Goal: Transaction & Acquisition: Purchase product/service

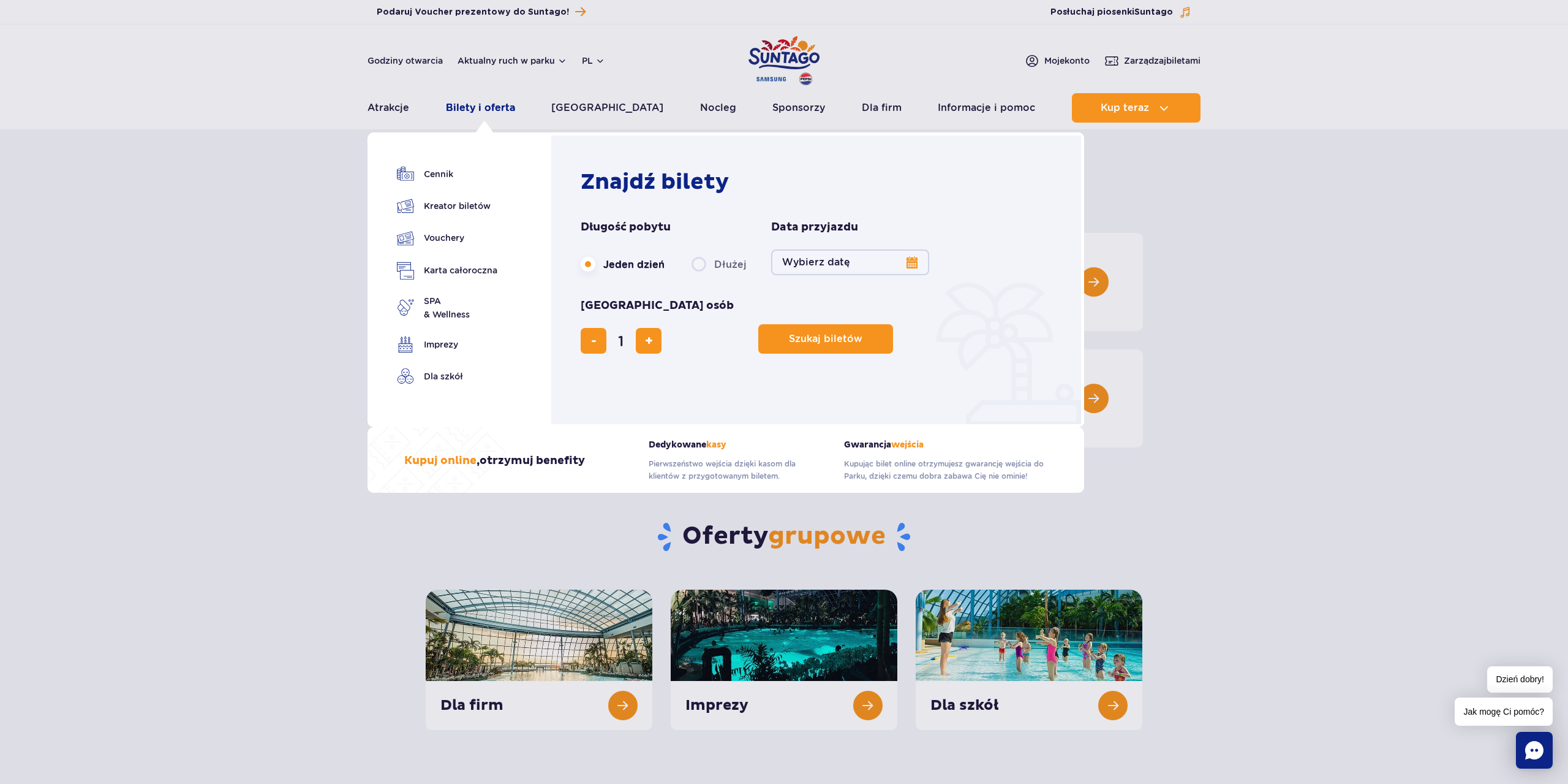
click at [493, 110] on link "Bilety i oferta" at bounding box center [480, 108] width 69 height 29
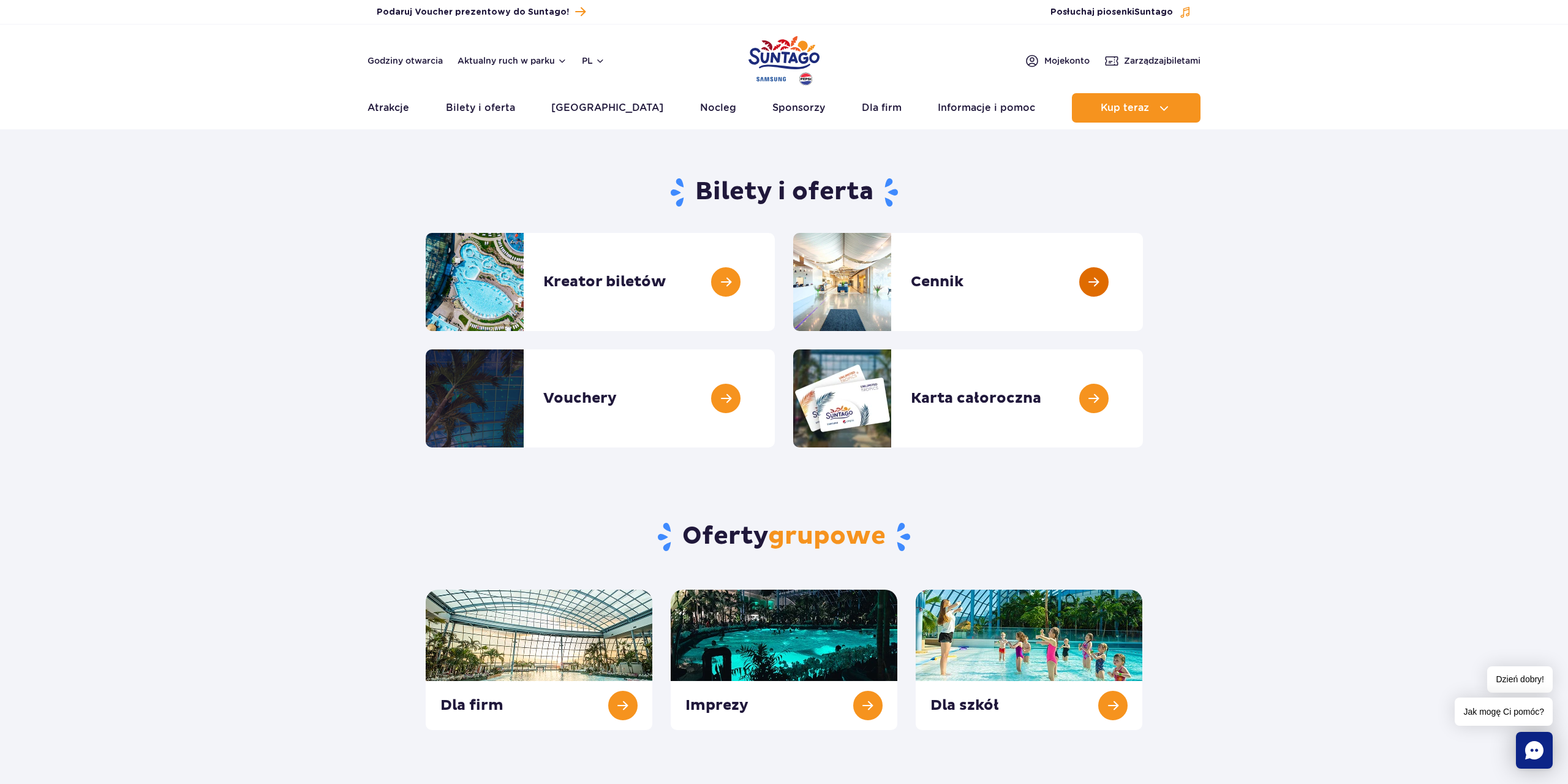
click at [1143, 271] on link at bounding box center [1143, 282] width 0 height 98
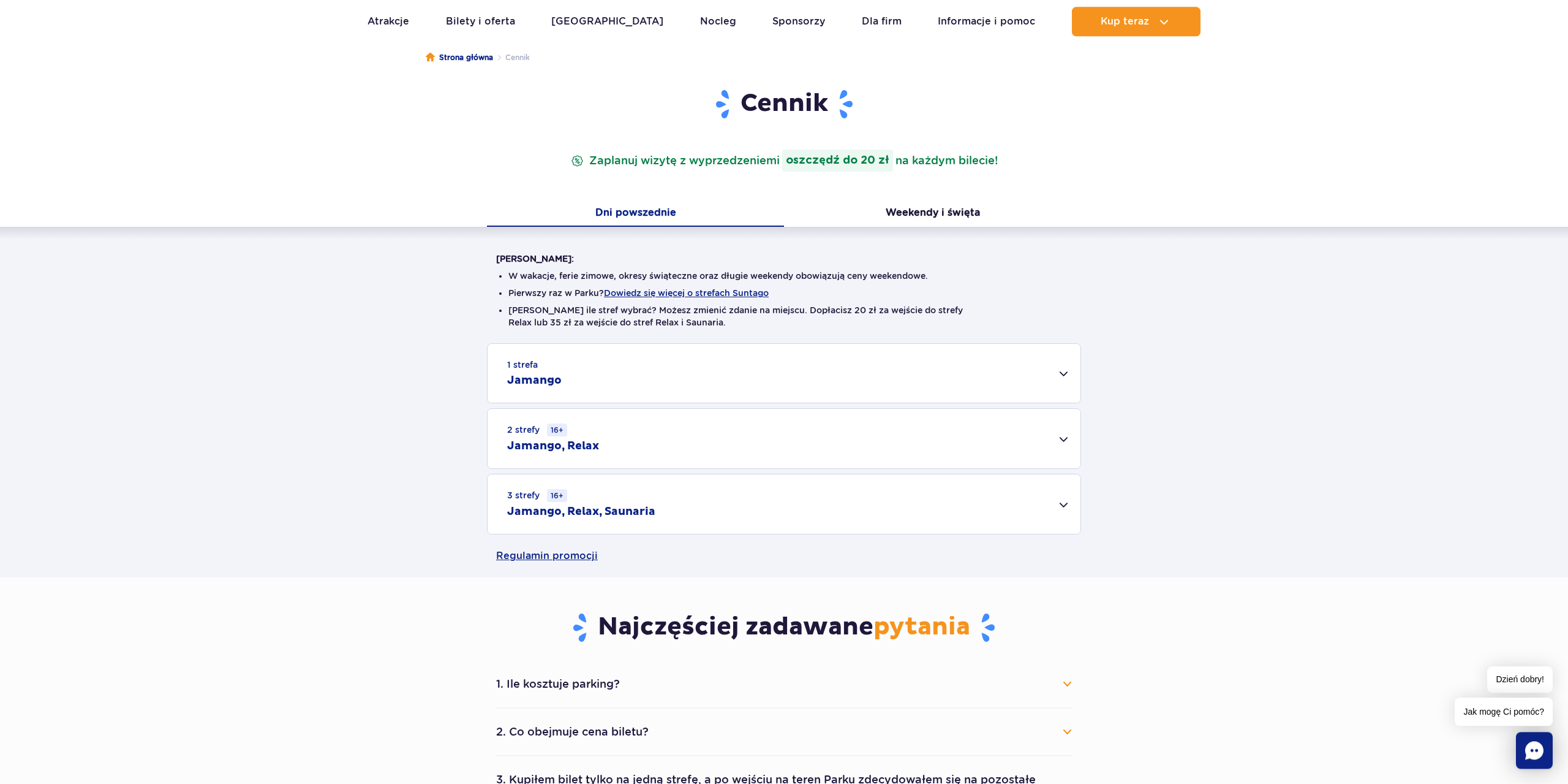
scroll to position [125, 0]
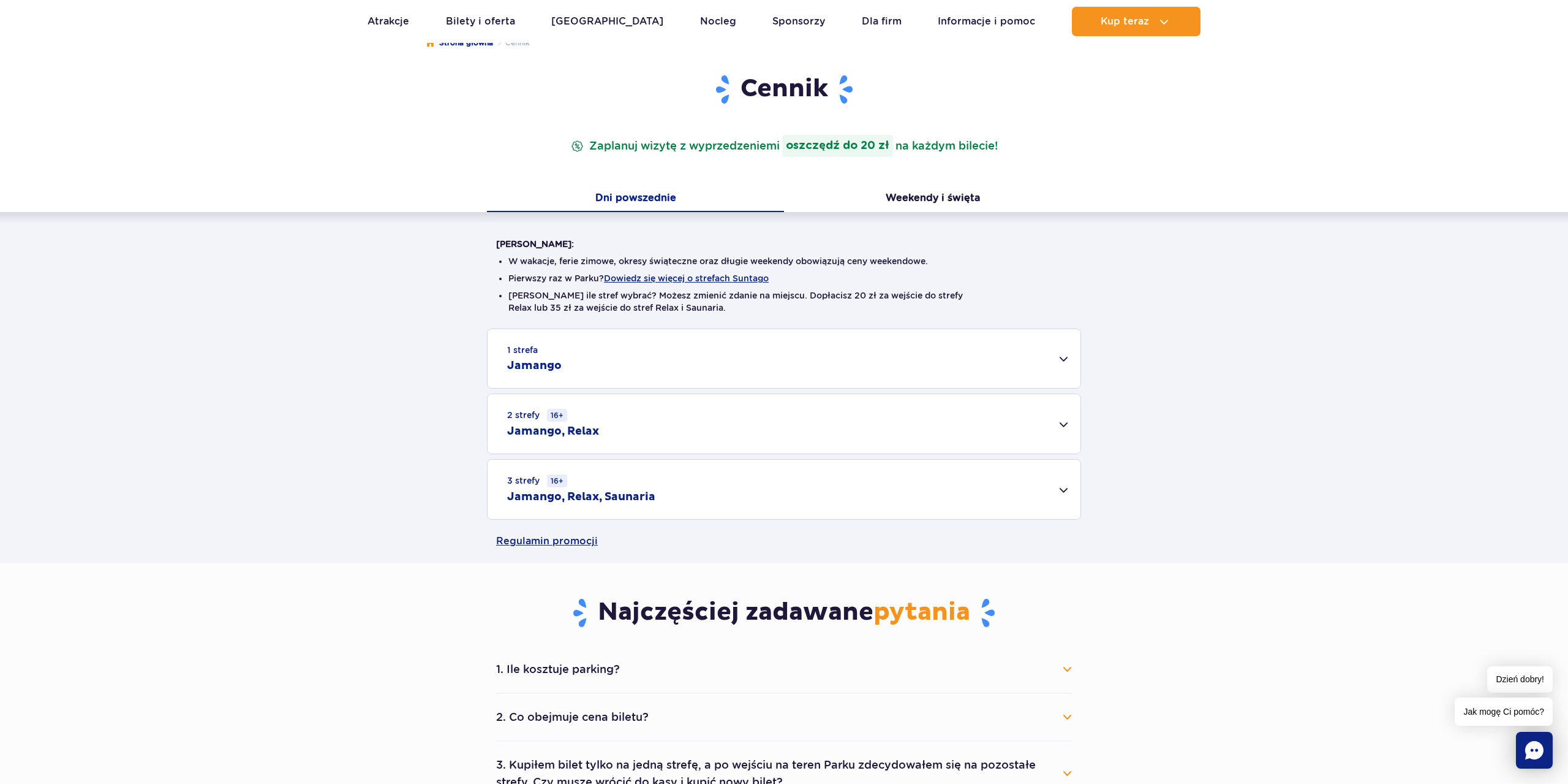
click at [898, 442] on div "2 strefy 16+ Jamango, Relax" at bounding box center [784, 423] width 593 height 59
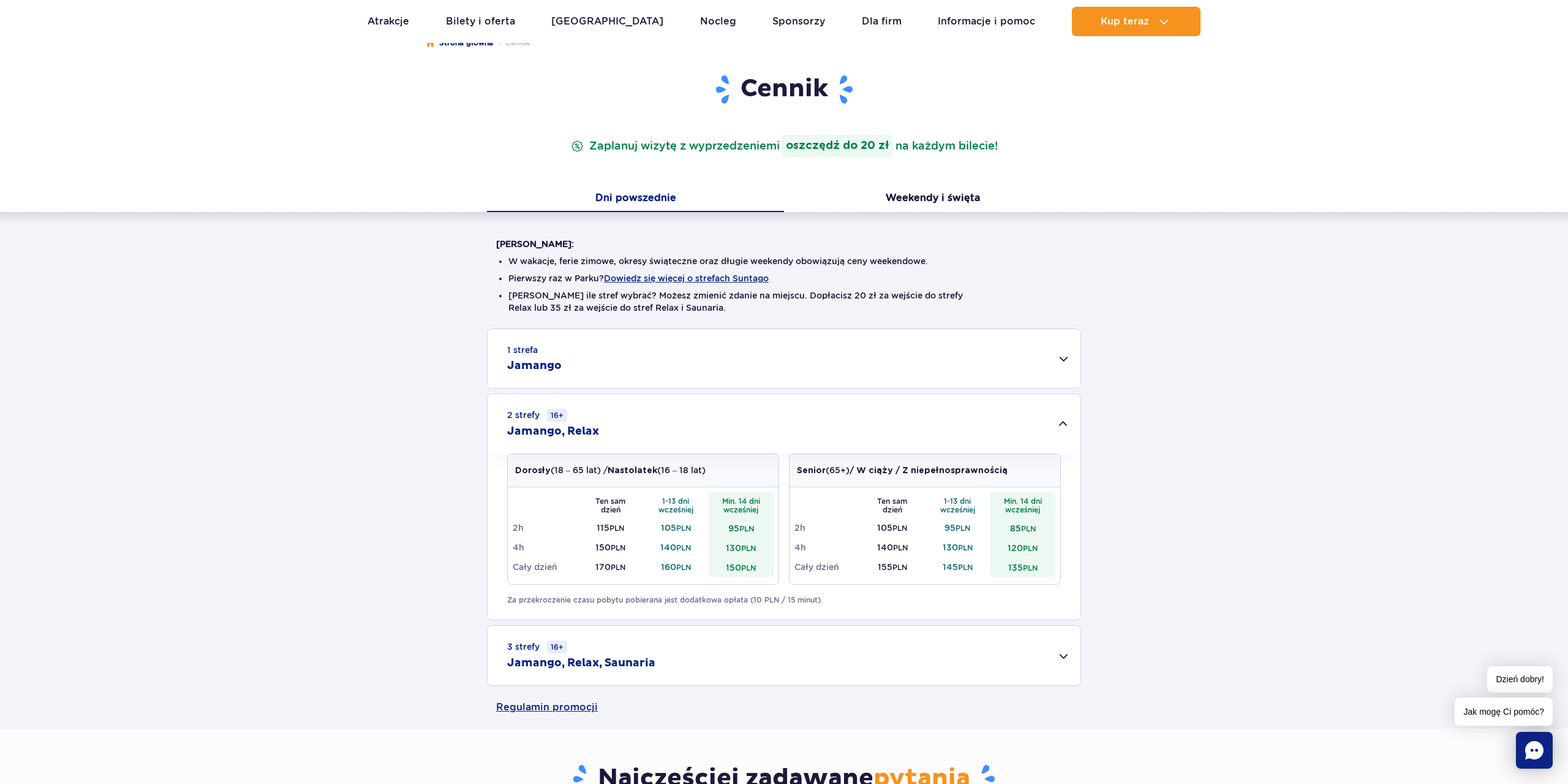
click at [1039, 663] on div "3 strefy 16+ Jamango, Relax, Saunaria" at bounding box center [784, 655] width 593 height 59
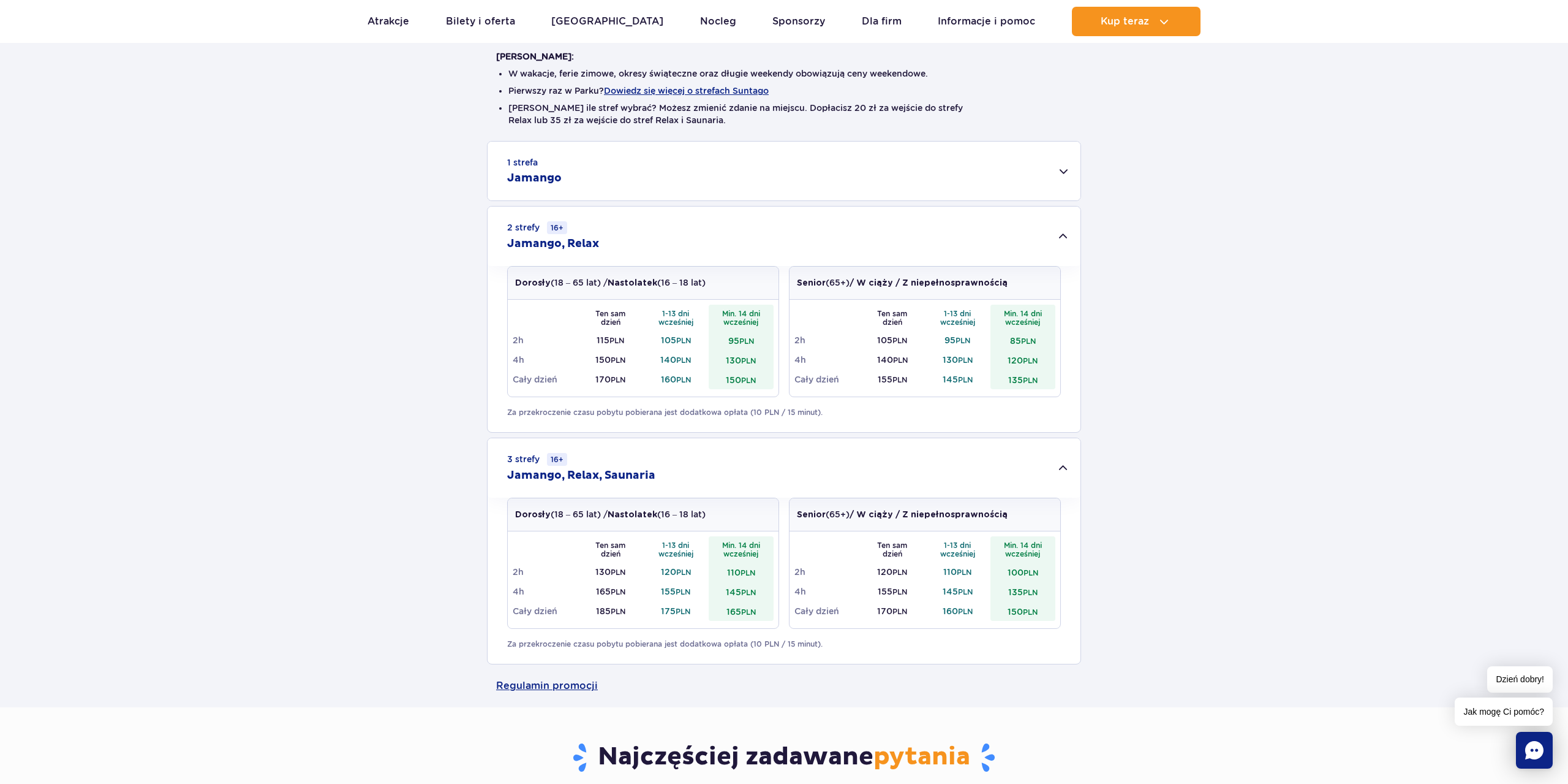
scroll to position [0, 0]
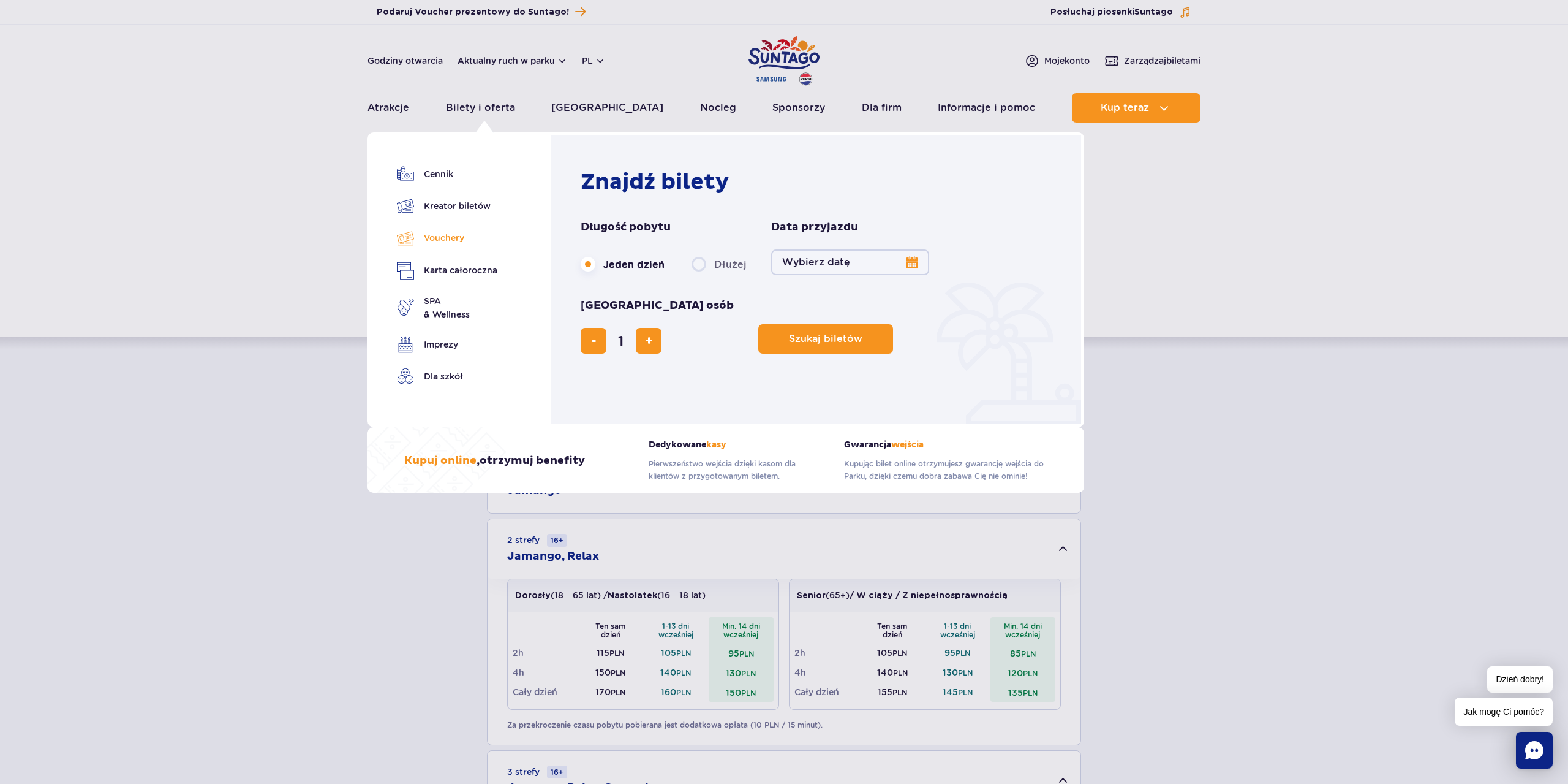
click at [445, 245] on link "Vouchery" at bounding box center [447, 238] width 100 height 18
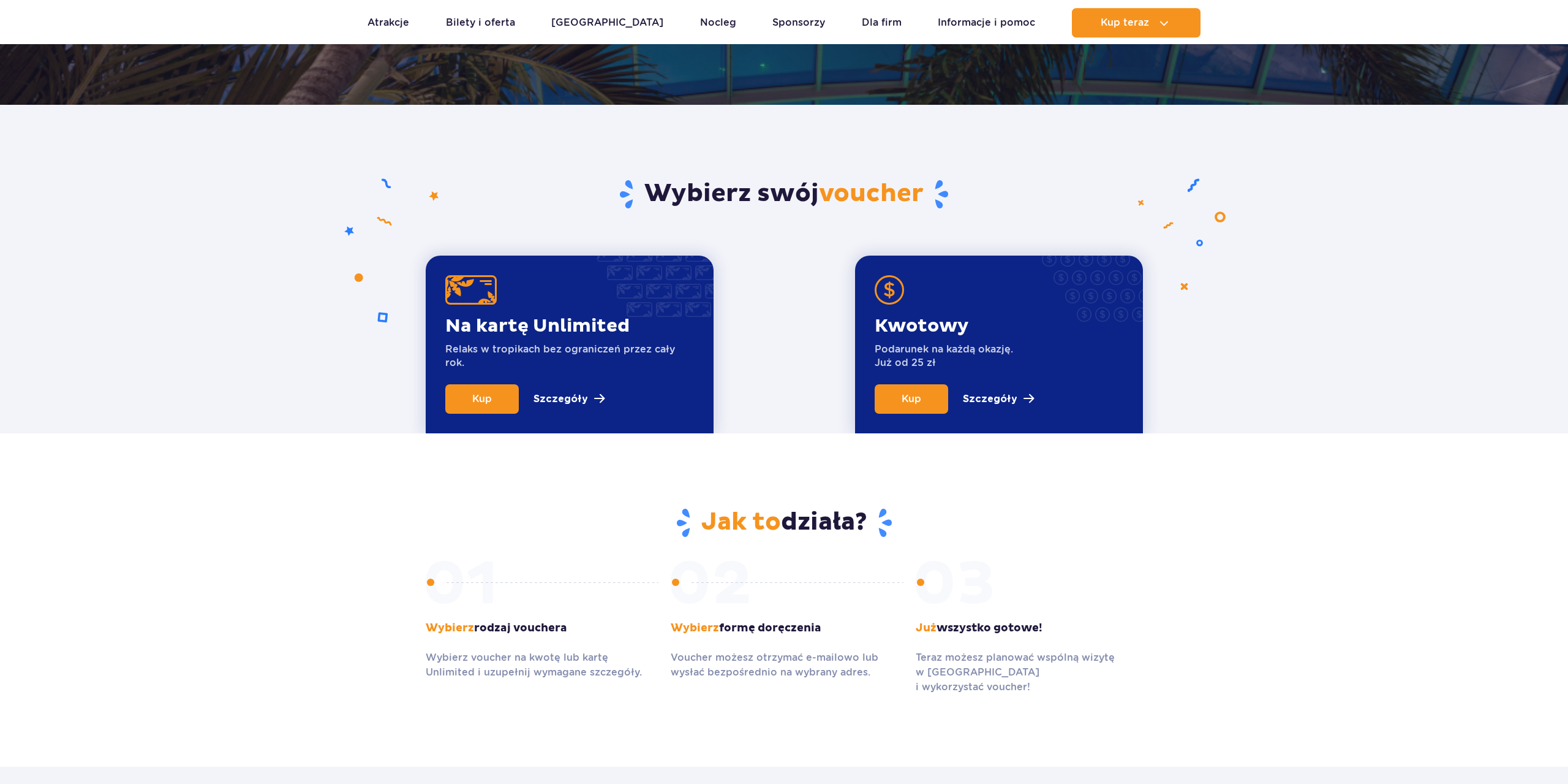
scroll to position [312, 0]
click at [898, 402] on link "Kup" at bounding box center [912, 399] width 74 height 29
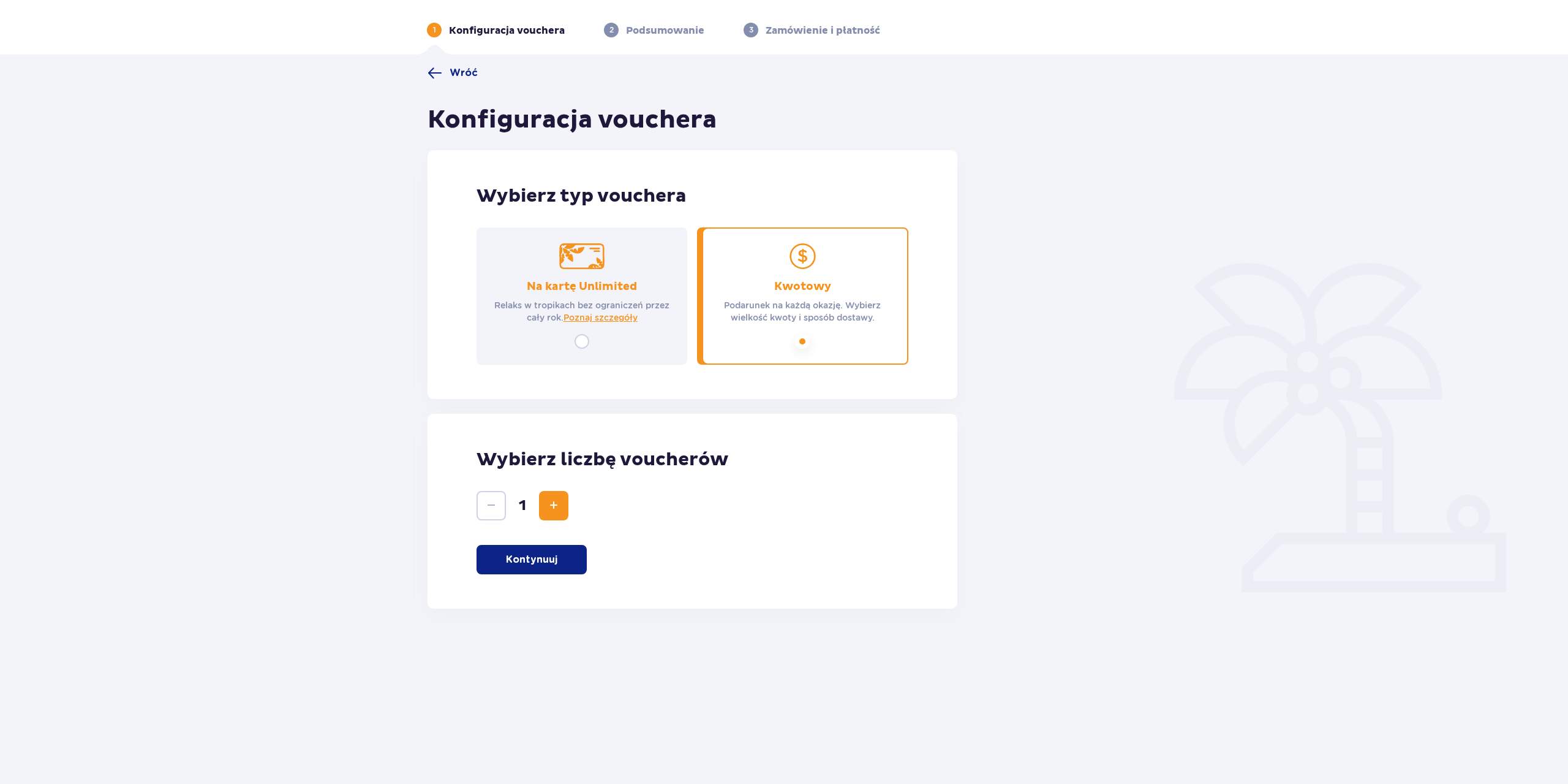
scroll to position [44, 0]
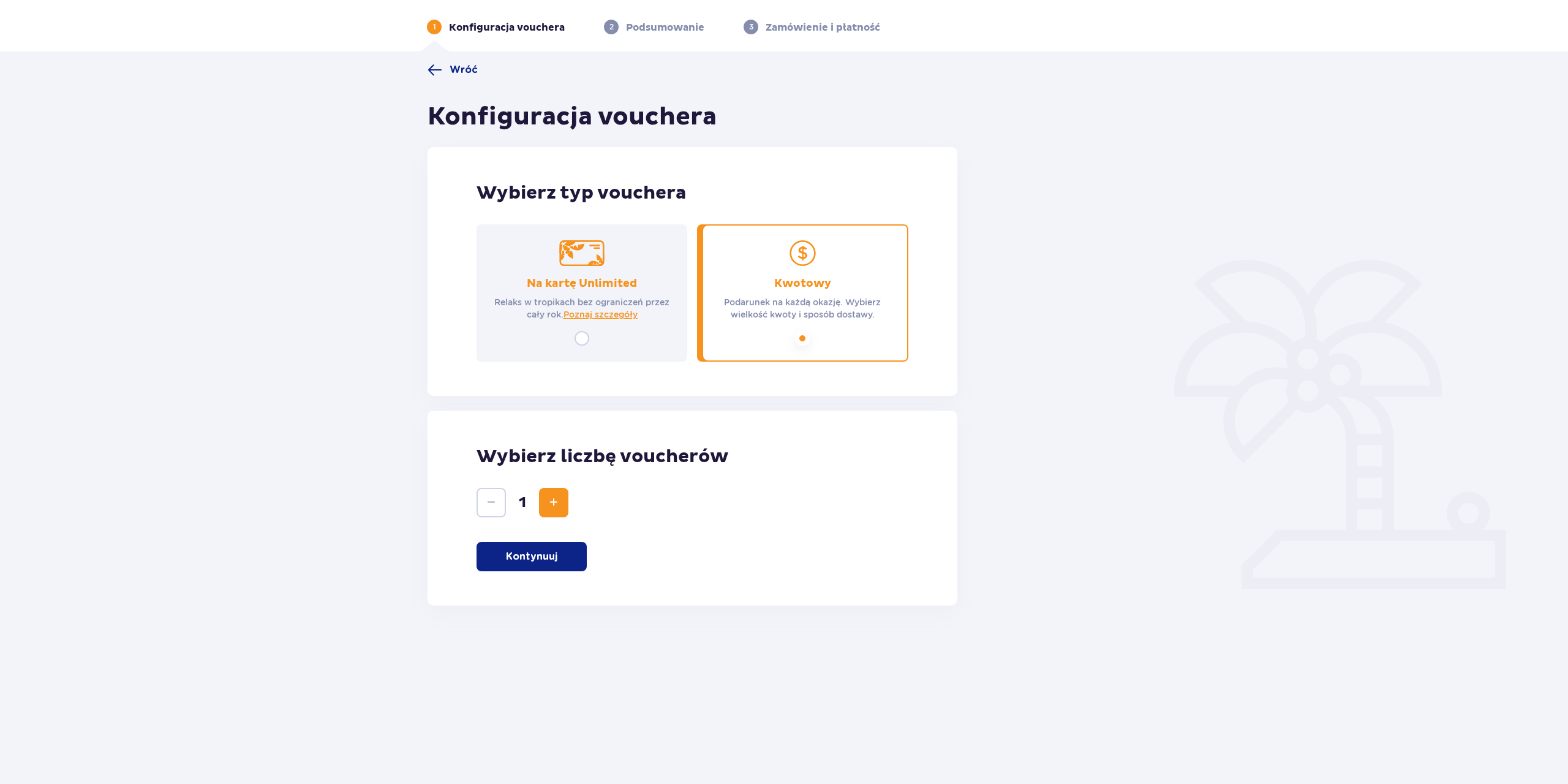
click at [537, 558] on p "Kontynuuj" at bounding box center [531, 557] width 51 height 13
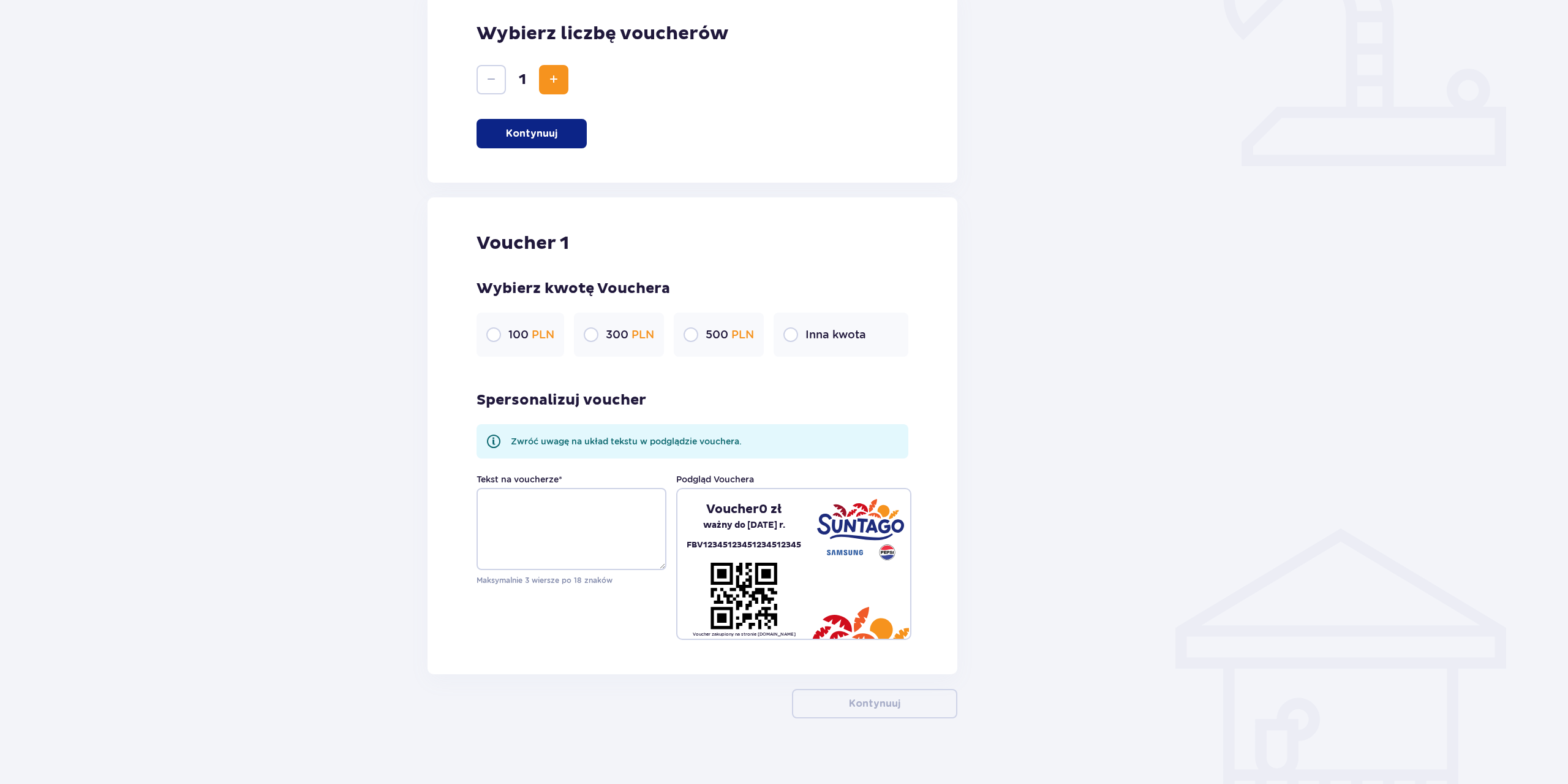
scroll to position [475, 0]
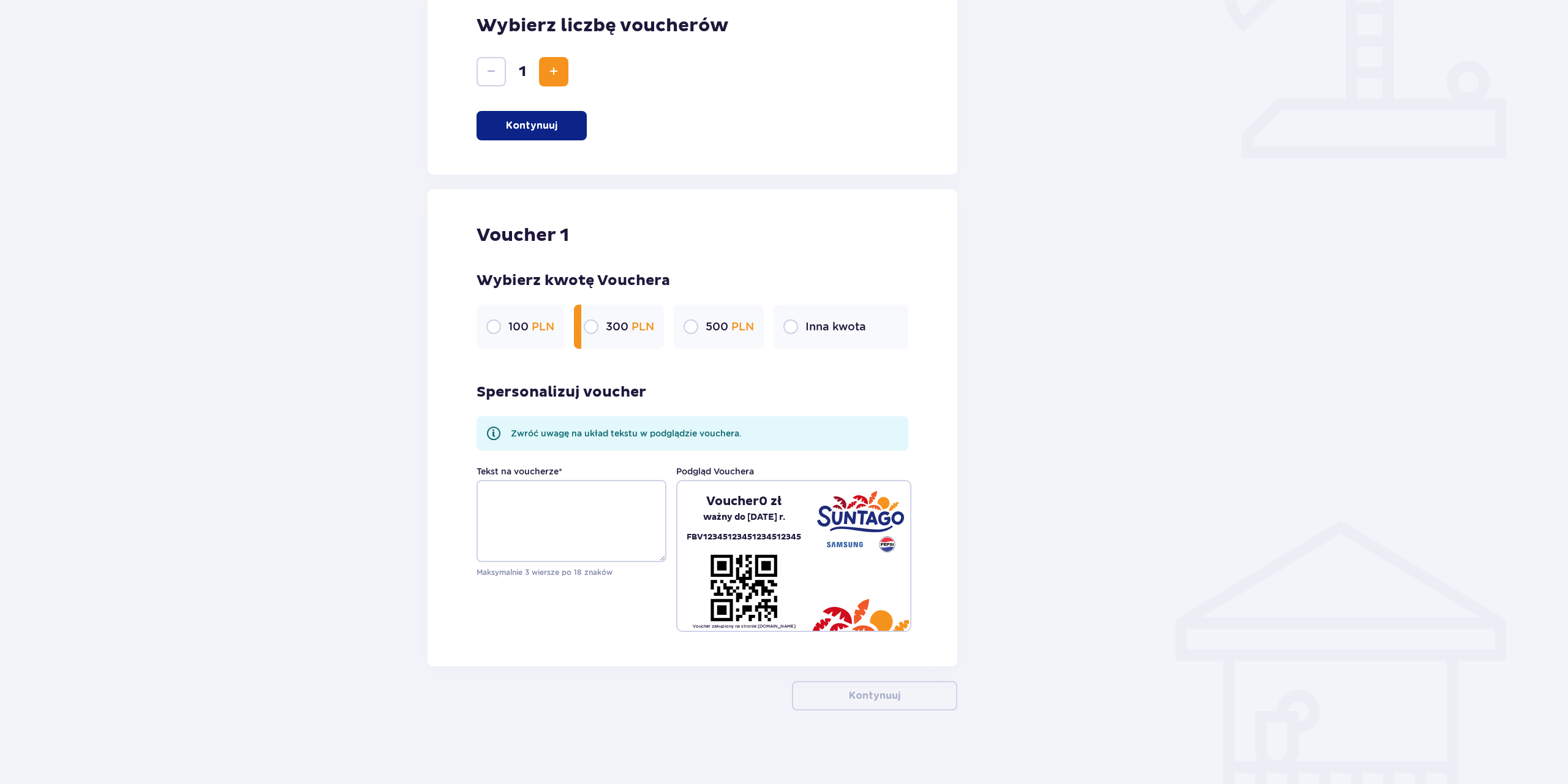
click at [584, 329] on input "radio" at bounding box center [591, 327] width 15 height 15
radio input "true"
click at [512, 517] on textarea "Tekst na voucherze *" at bounding box center [572, 521] width 190 height 82
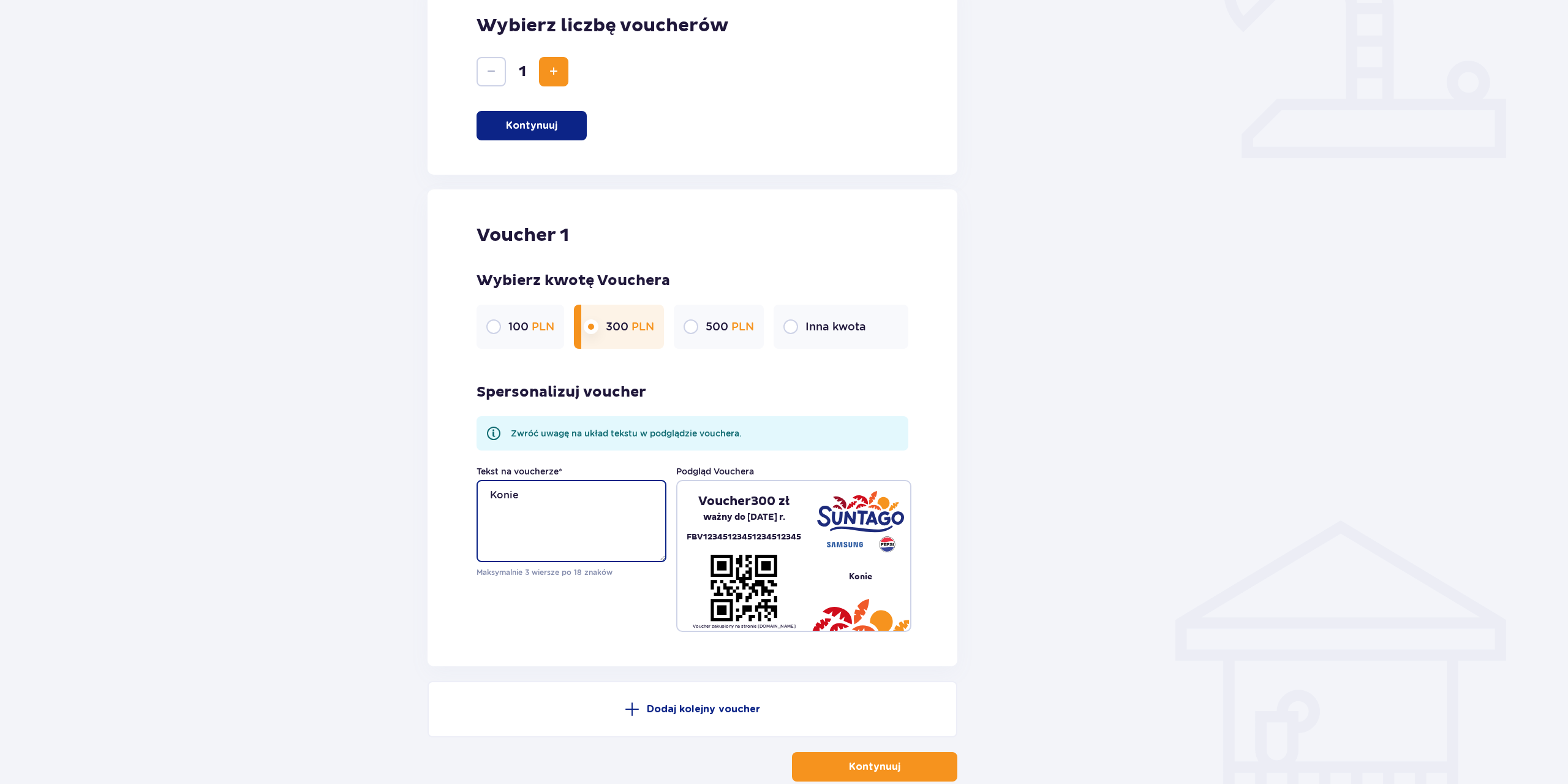
click at [517, 498] on textarea "Konie" at bounding box center [572, 521] width 190 height 82
type textarea "Koniec kadencji"
drag, startPoint x: 586, startPoint y: 505, endPoint x: 401, endPoint y: 475, distance: 187.4
click at [477, 483] on textarea "Koniec kadencji" at bounding box center [572, 521] width 190 height 82
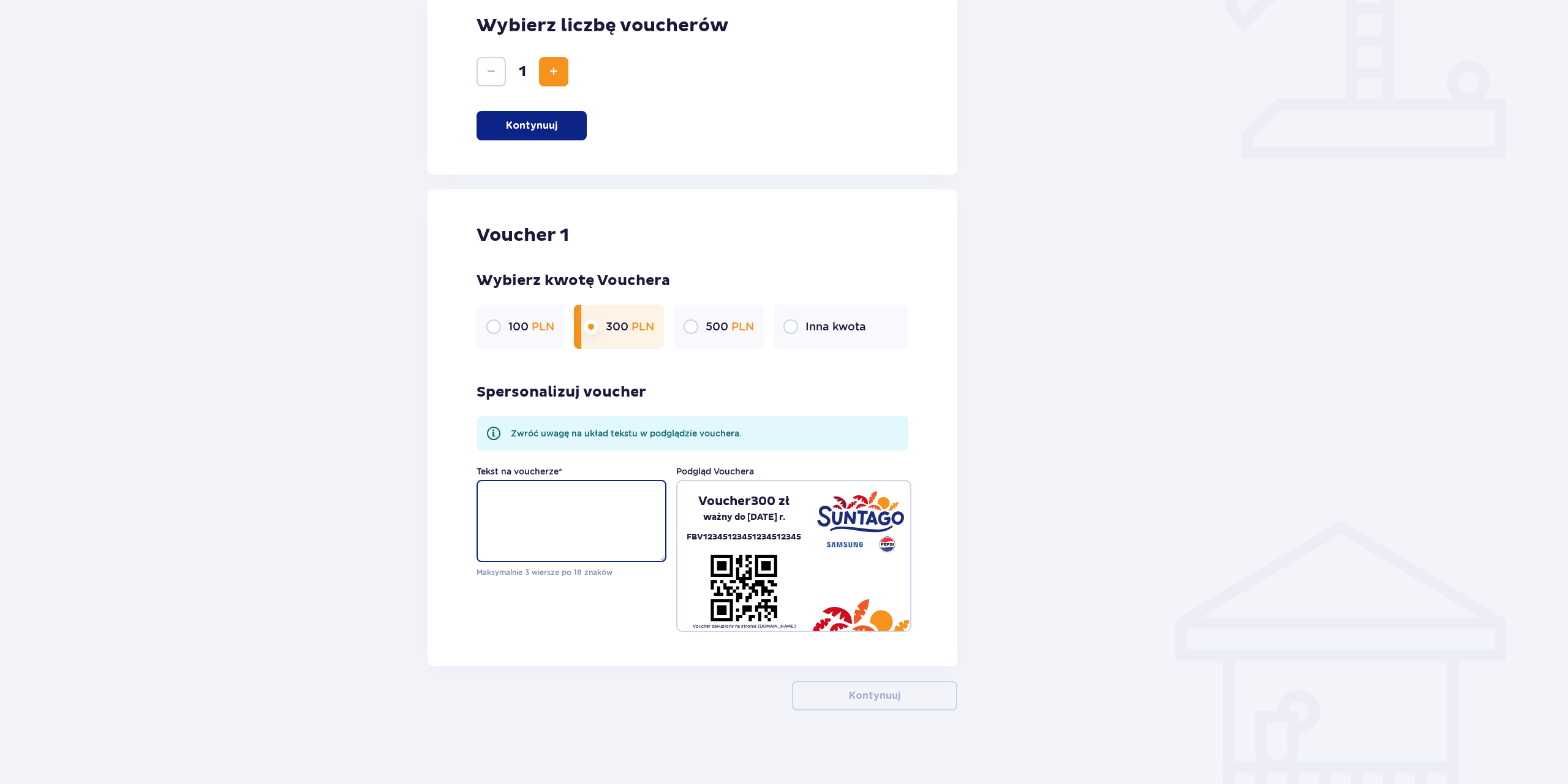
paste textarea "Koniec kadencji, początek przygody"
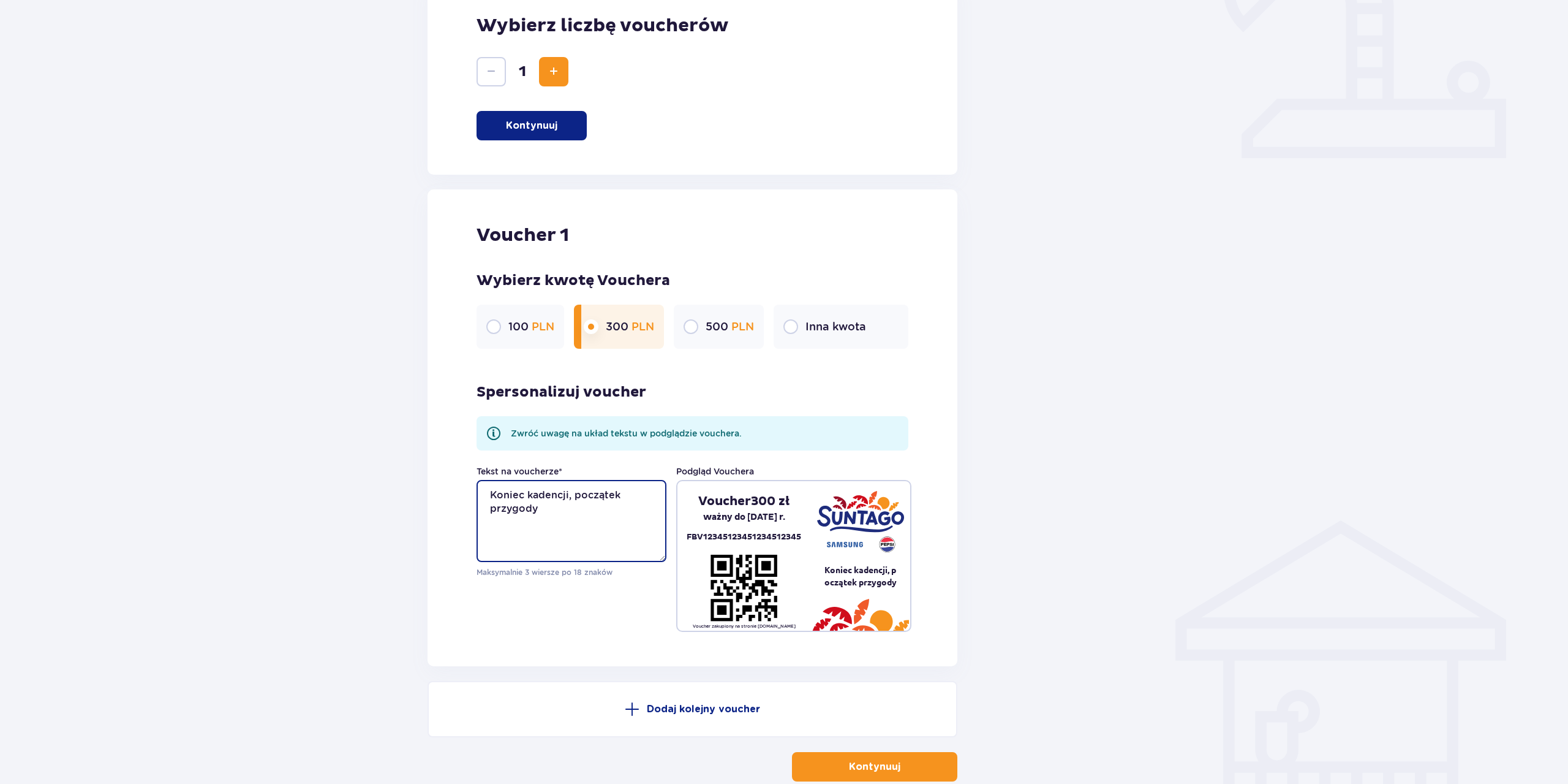
click at [558, 495] on textarea "Koniec kadencji, początek przygody" at bounding box center [572, 521] width 190 height 82
click at [558, 497] on textarea "Koniec kadencji, początek przygody" at bounding box center [572, 521] width 190 height 82
click at [585, 508] on textarea "Koniec kadencji, początek przygody" at bounding box center [572, 521] width 190 height 82
click at [562, 494] on textarea "Koniec kadencji, początek przygody WBiB TEAM" at bounding box center [572, 521] width 190 height 82
click at [491, 513] on textarea "Koniec kadencji początek przygody WBiB TEAM" at bounding box center [572, 521] width 190 height 82
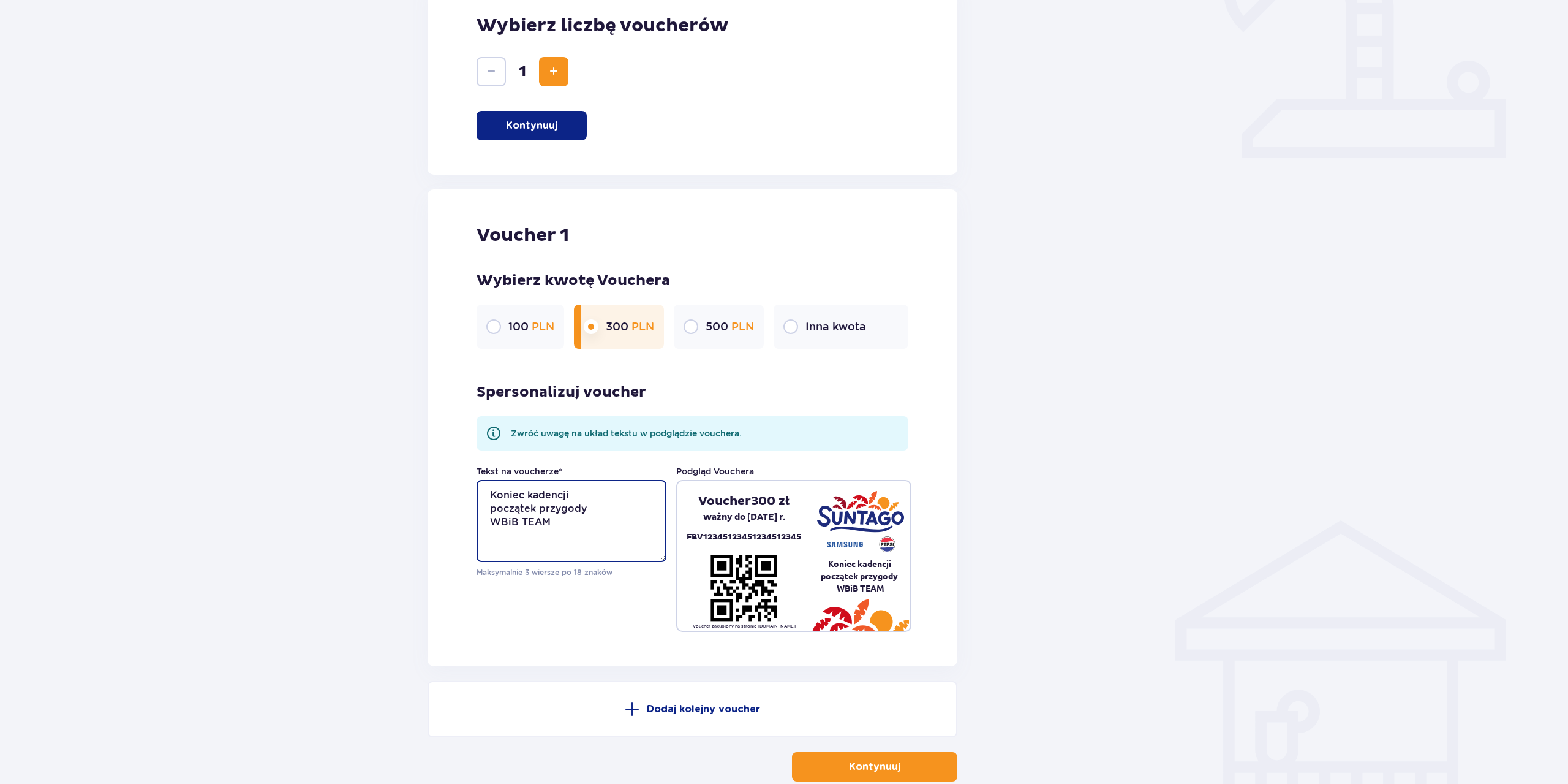
click at [563, 494] on textarea "Koniec kadencji początek przygody WBiB TEAM" at bounding box center [572, 521] width 190 height 82
type textarea "Koniec kadencji, początek przygody WBiB TEAM"
click at [866, 764] on p "Kontynuuj" at bounding box center [875, 766] width 51 height 13
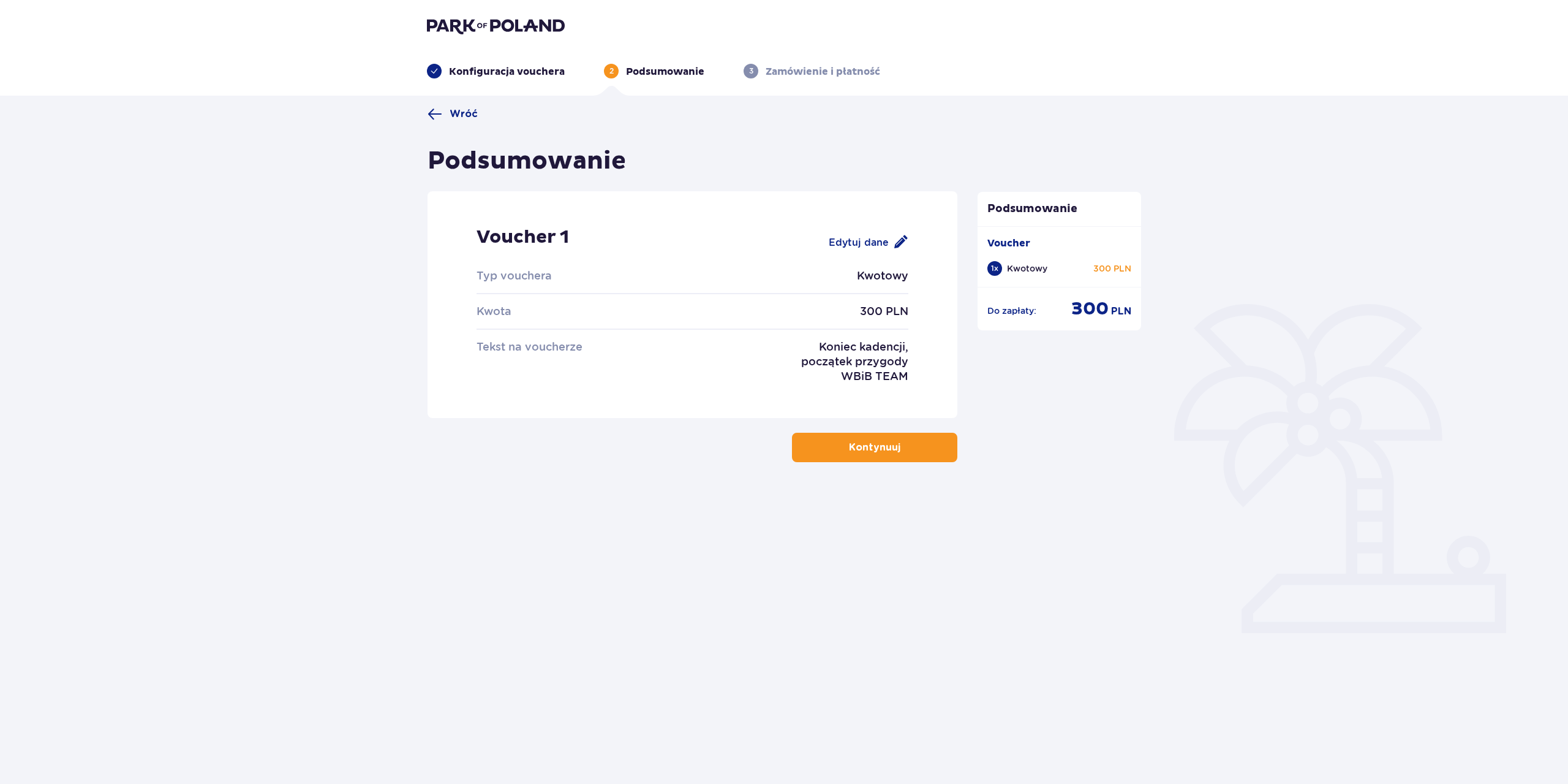
click at [871, 456] on button "Kontynuuj" at bounding box center [875, 448] width 165 height 29
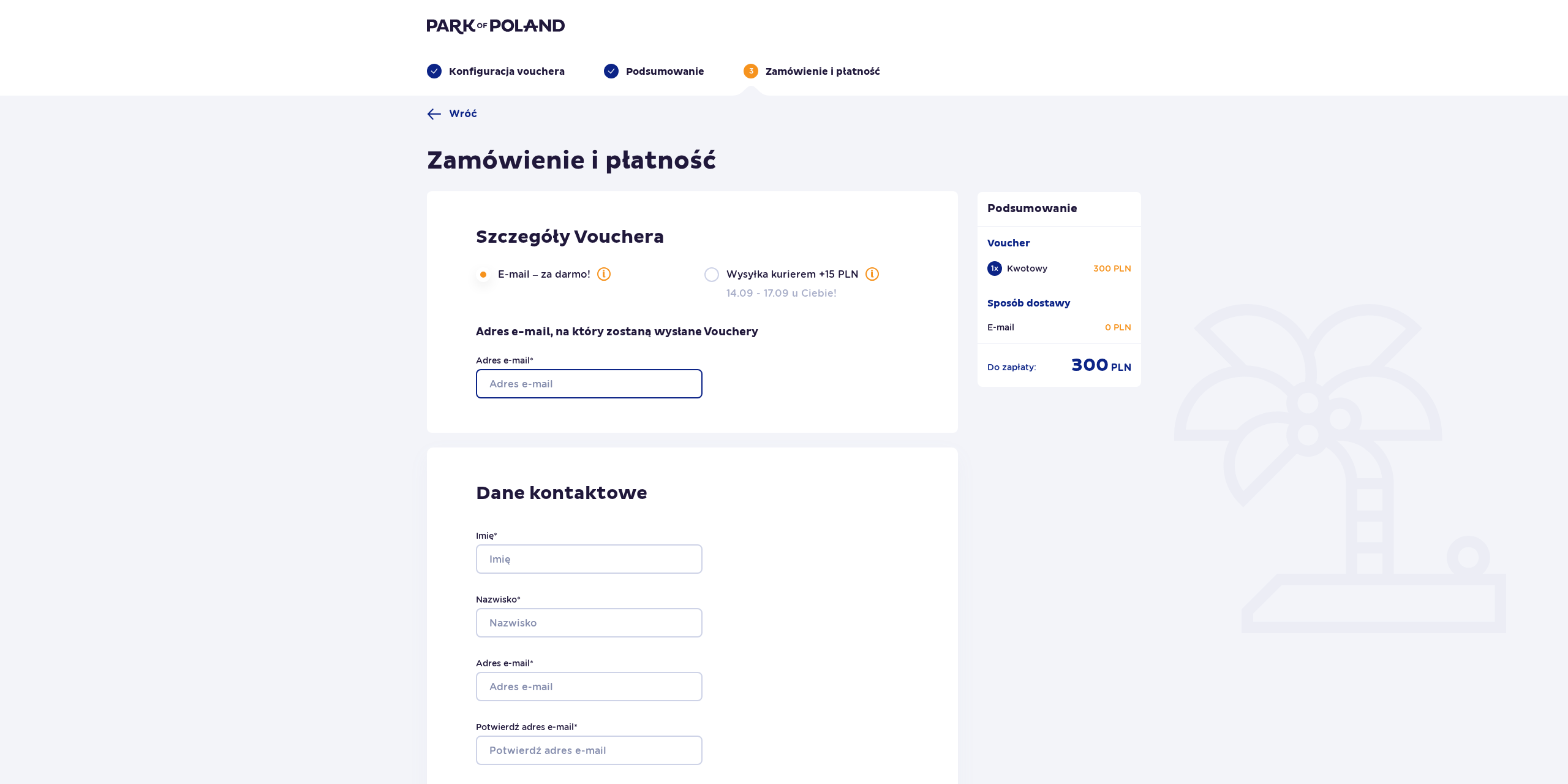
click at [506, 378] on input "Adres e-mail *" at bounding box center [589, 384] width 227 height 29
type input "paulinabatorowska@gmail.com"
type input "Paulina"
type input "Batorowska"
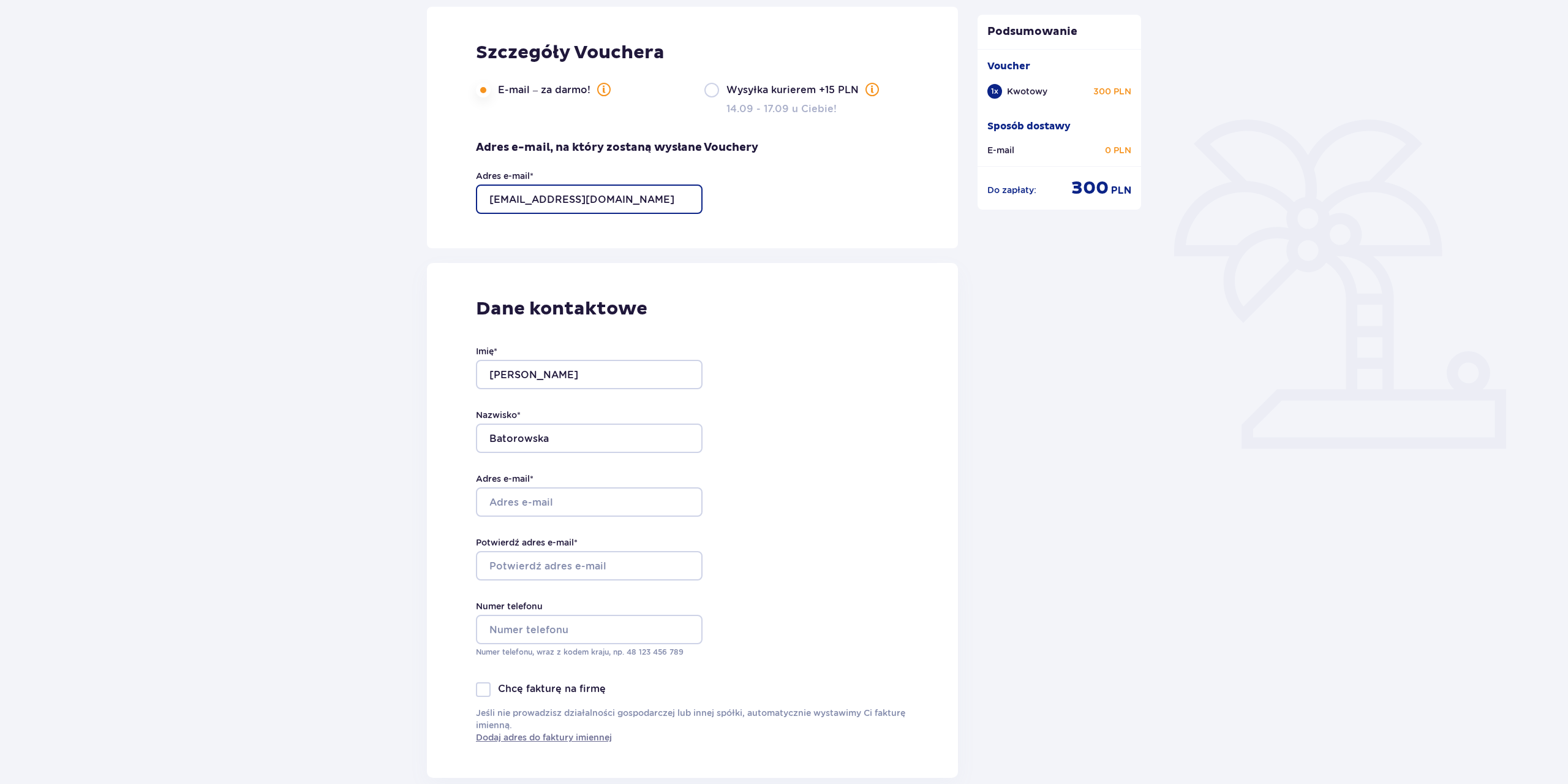
scroll to position [187, 0]
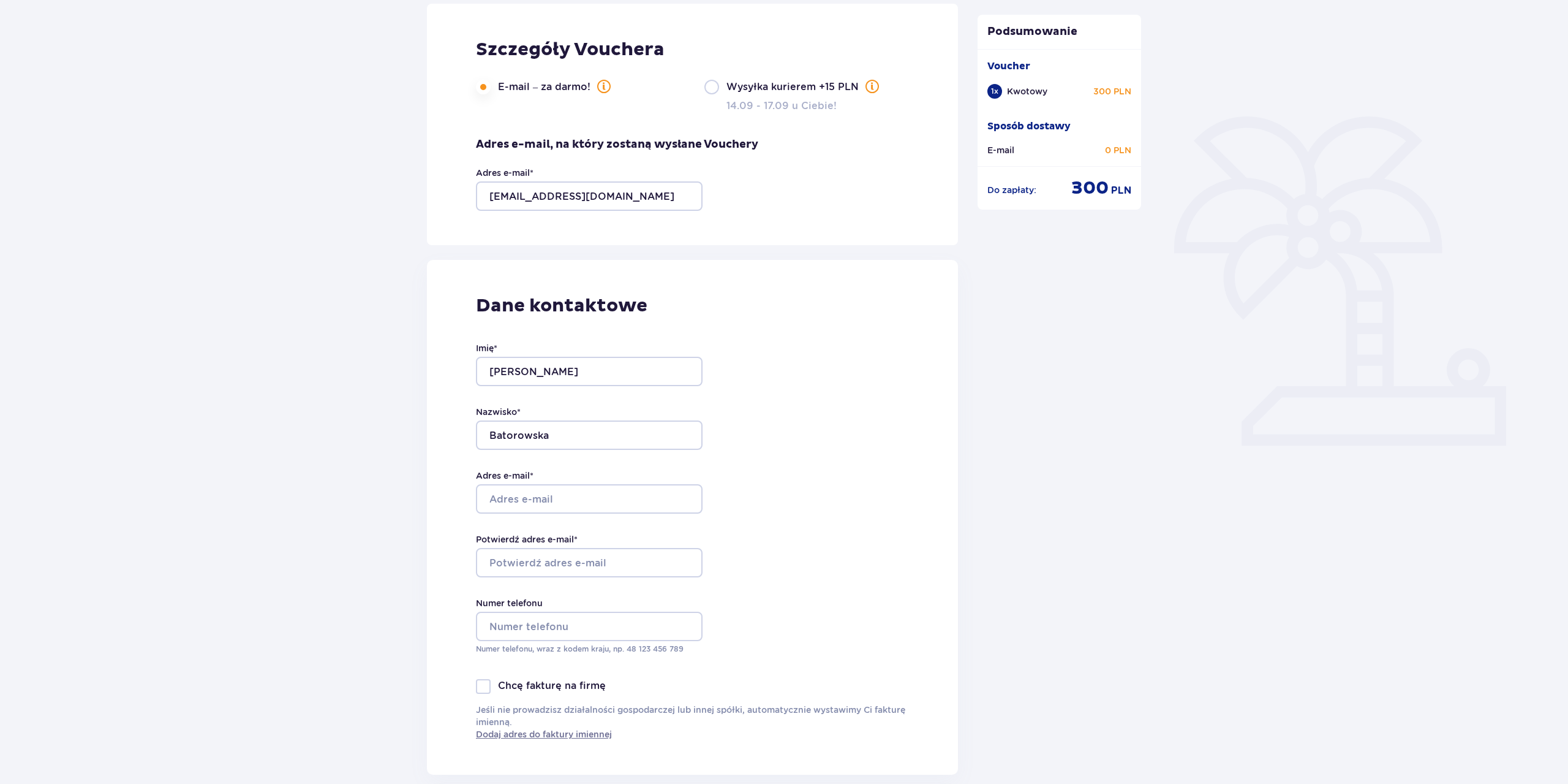
click at [585, 470] on div "Imię * Paulina Nazwisko * Batorowska Adres e-mail * Potwierdź adres e-mail * Nu…" at bounding box center [589, 498] width 227 height 361
click at [579, 500] on input "Adres e-mail *" at bounding box center [589, 499] width 227 height 29
drag, startPoint x: 638, startPoint y: 195, endPoint x: 456, endPoint y: 189, distance: 182.1
click at [476, 189] on input "paulinabatorowska@gmail.com" at bounding box center [589, 196] width 227 height 29
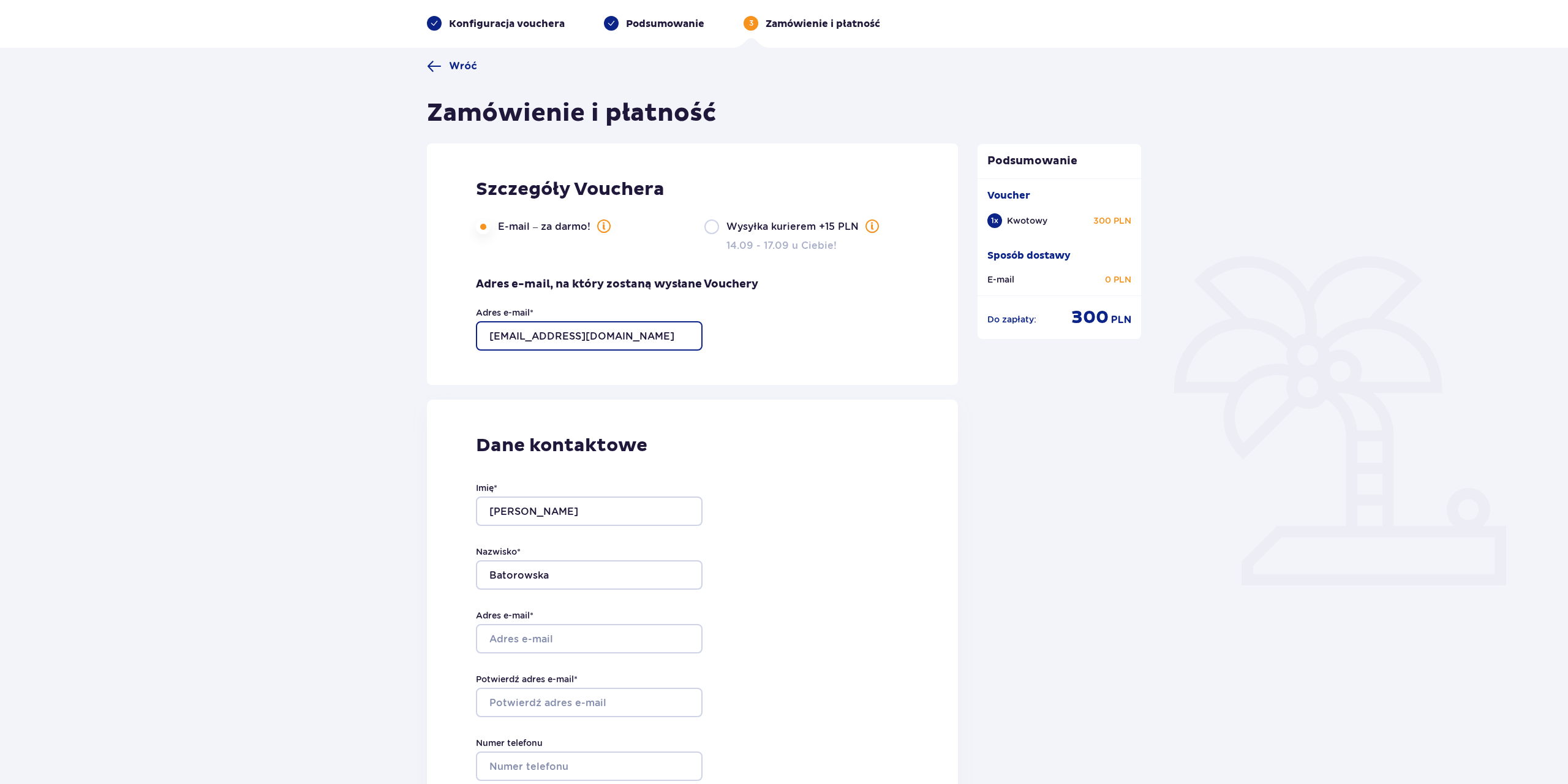
scroll to position [0, 0]
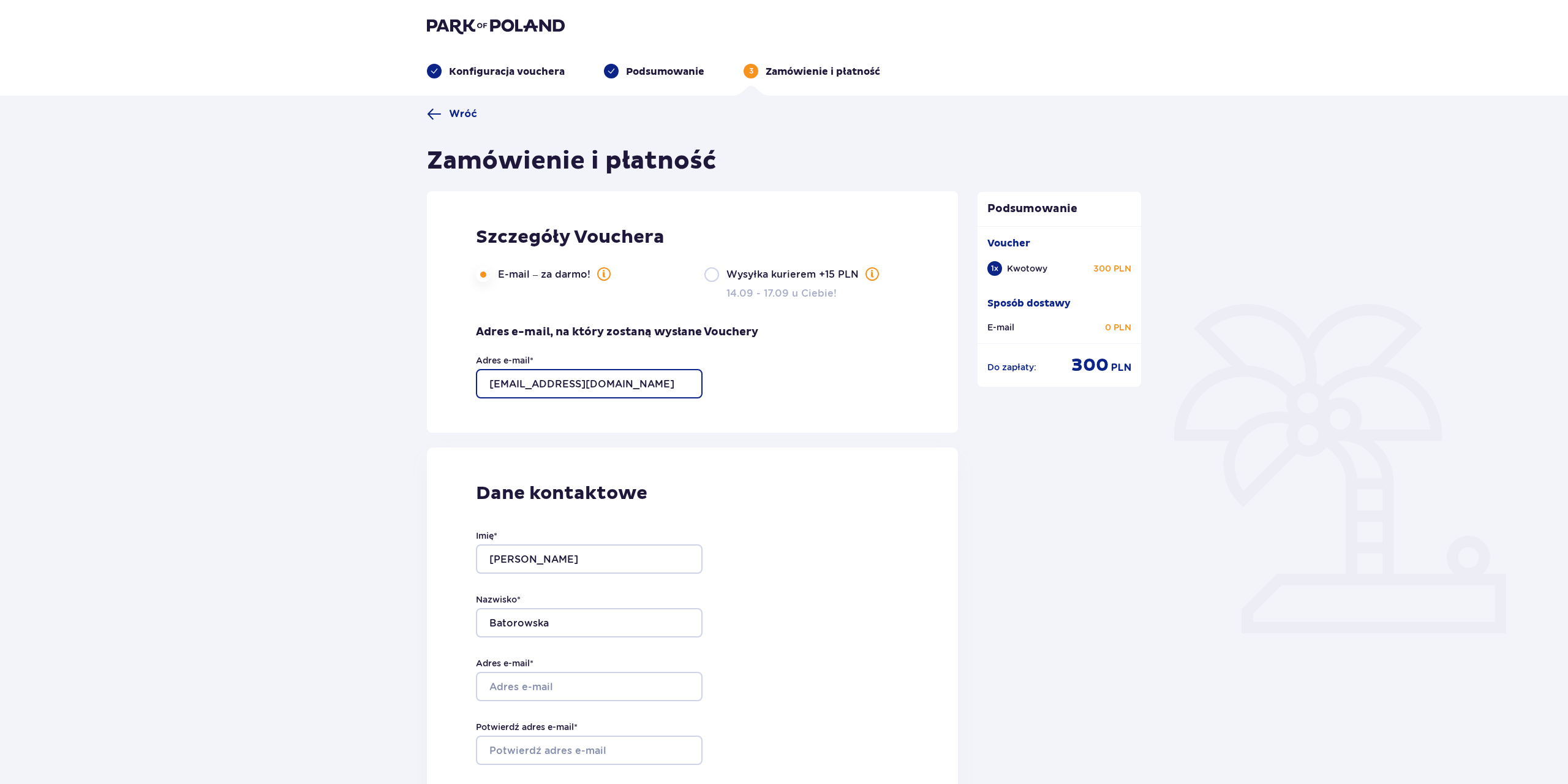
click at [634, 387] on input "paulinabatorowska@gmail.com" at bounding box center [589, 384] width 227 height 29
type input "p"
type input "W"
click at [503, 373] on input "Adres e-mail *" at bounding box center [589, 384] width 227 height 29
paste input "dwbb@sggw.edu.pl"
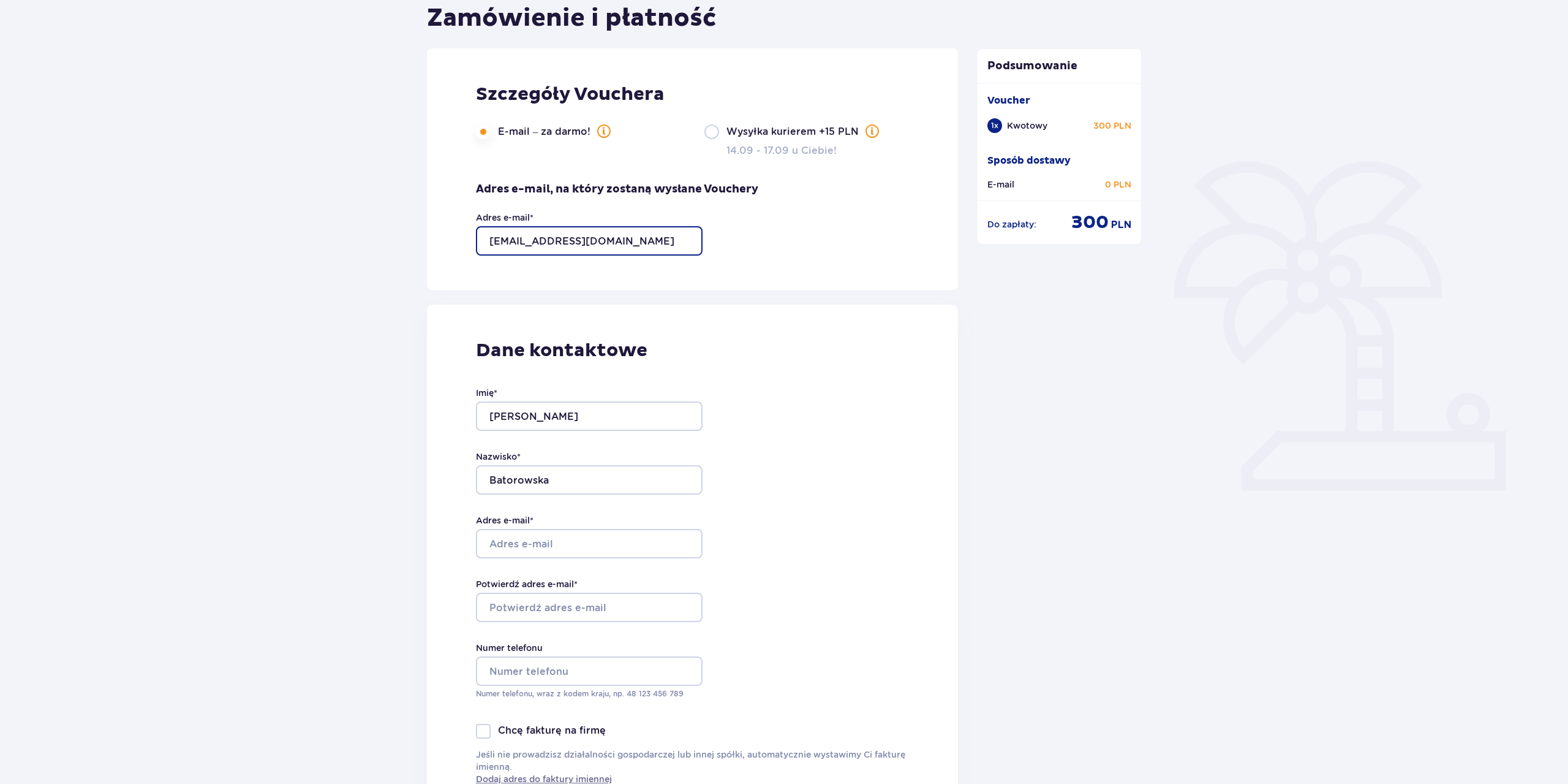
scroll to position [187, 0]
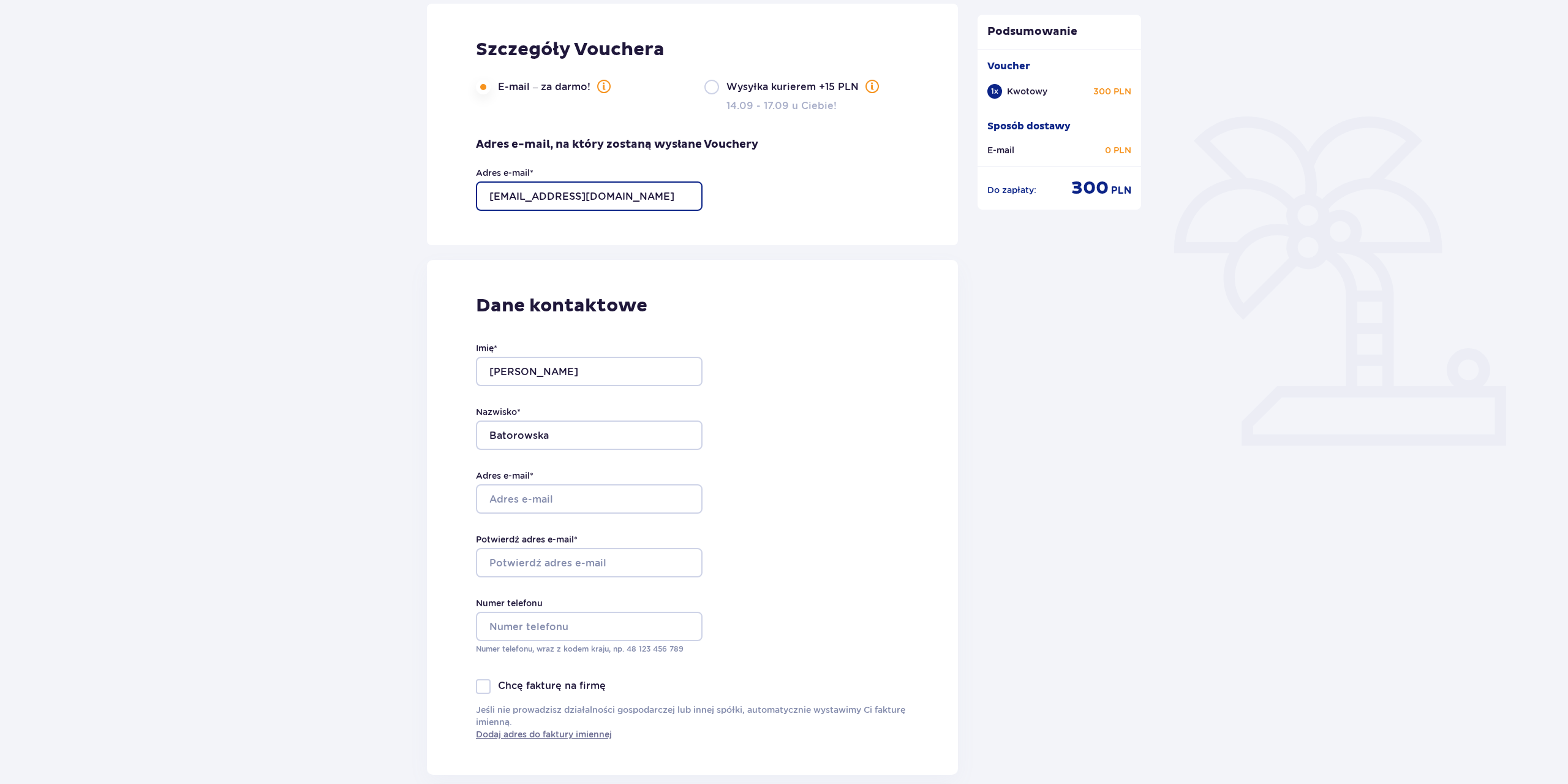
type input "dwbb@sggw.edu.pl"
click at [521, 491] on input "Adres e-mail *" at bounding box center [589, 499] width 227 height 29
paste input "dwbb@sggw.edu.pl"
type input "dwbb@sggw.edu.pl"
click at [527, 558] on input "Potwierdź adres e-mail *" at bounding box center [589, 562] width 227 height 29
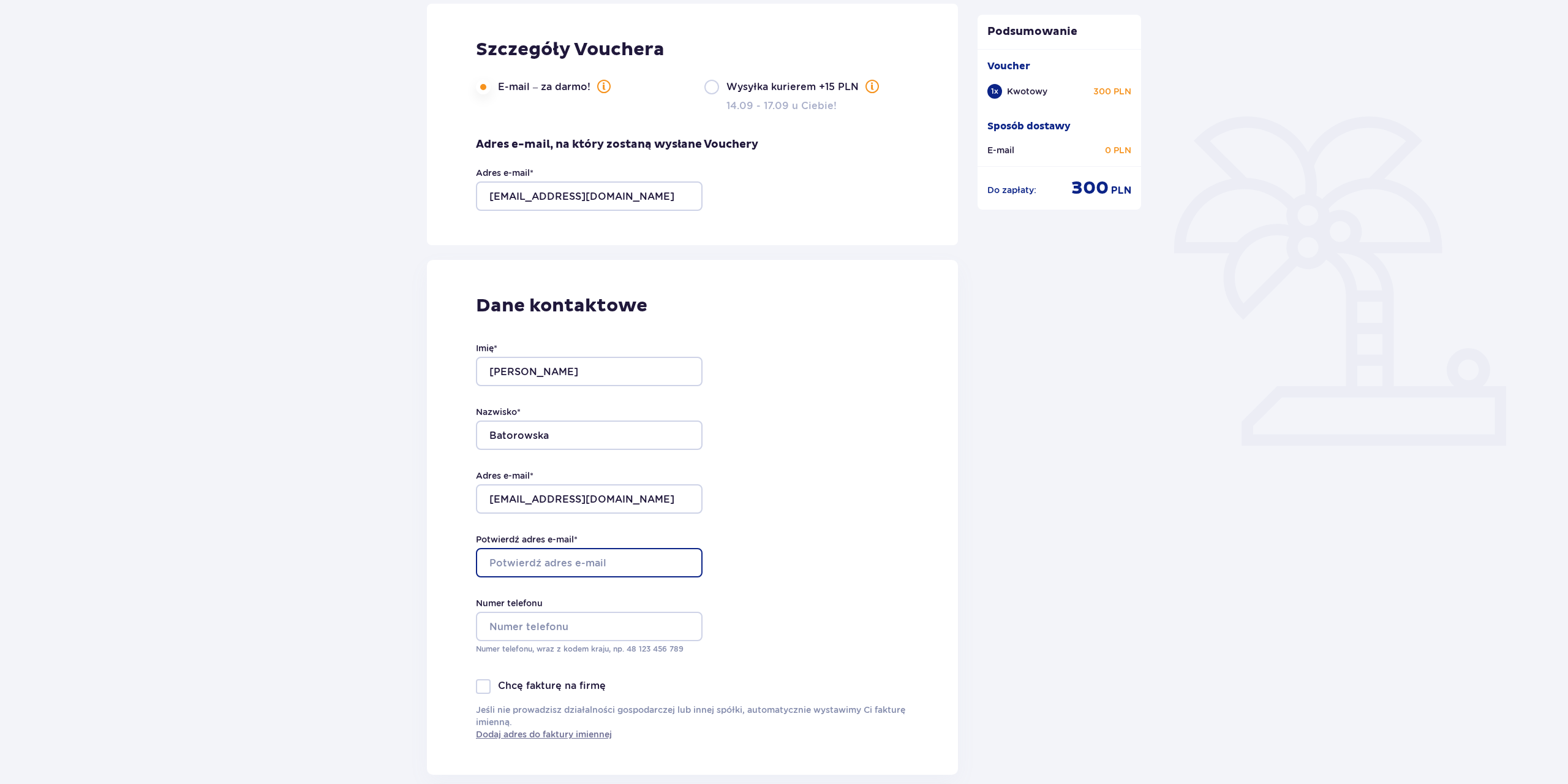
paste input "dwbb@sggw.edu.pl"
type input "dwbb@sggw.edu.pl"
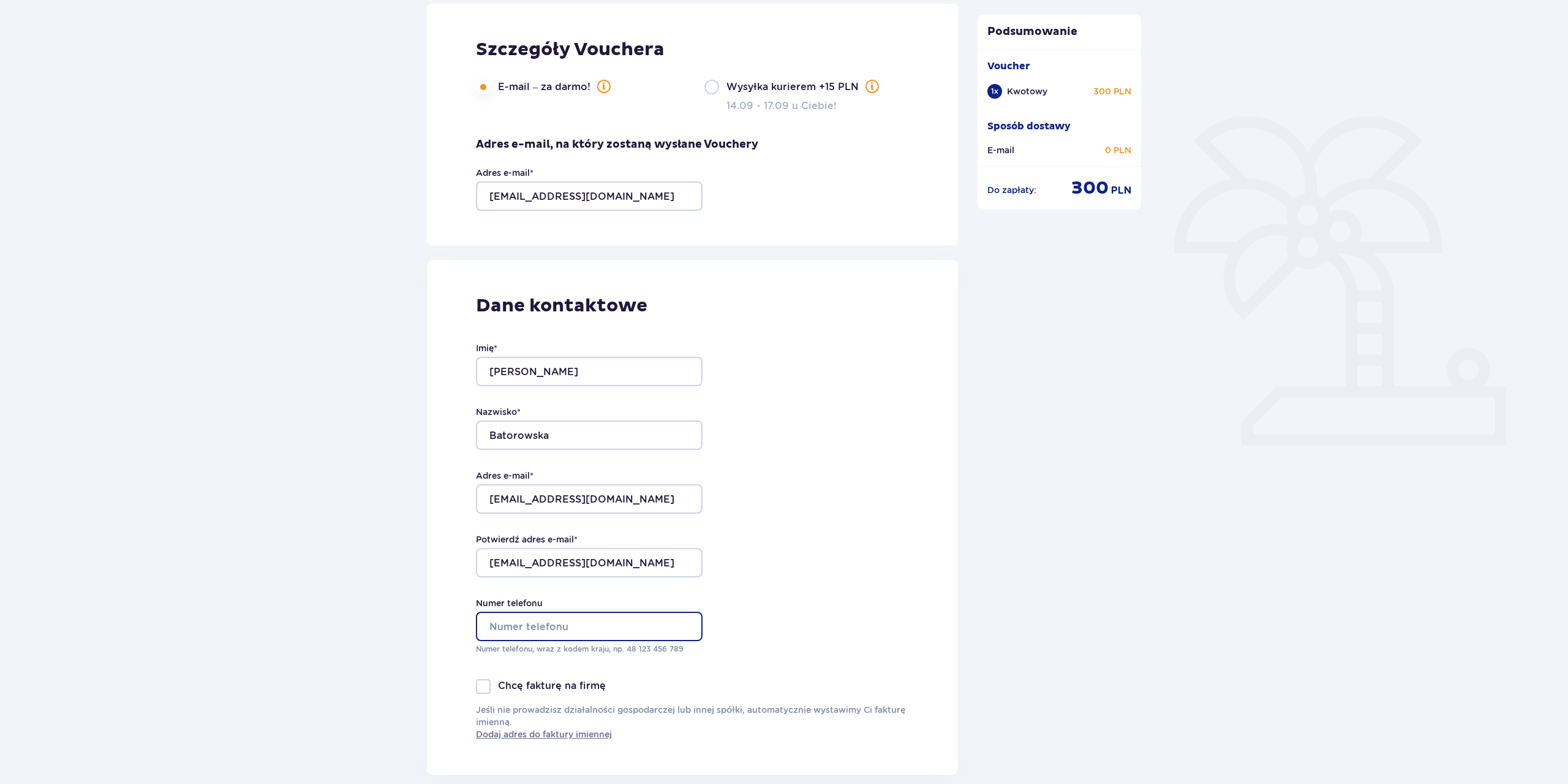
click at [527, 627] on input "Numer telefonu" at bounding box center [589, 626] width 227 height 29
type input "794030002"
click at [262, 503] on div "Wróć Zamówienie i płatność Szczegóły Vouchera E-mail – za darmo! Wysyłka kurier…" at bounding box center [784, 607] width 1568 height 1398
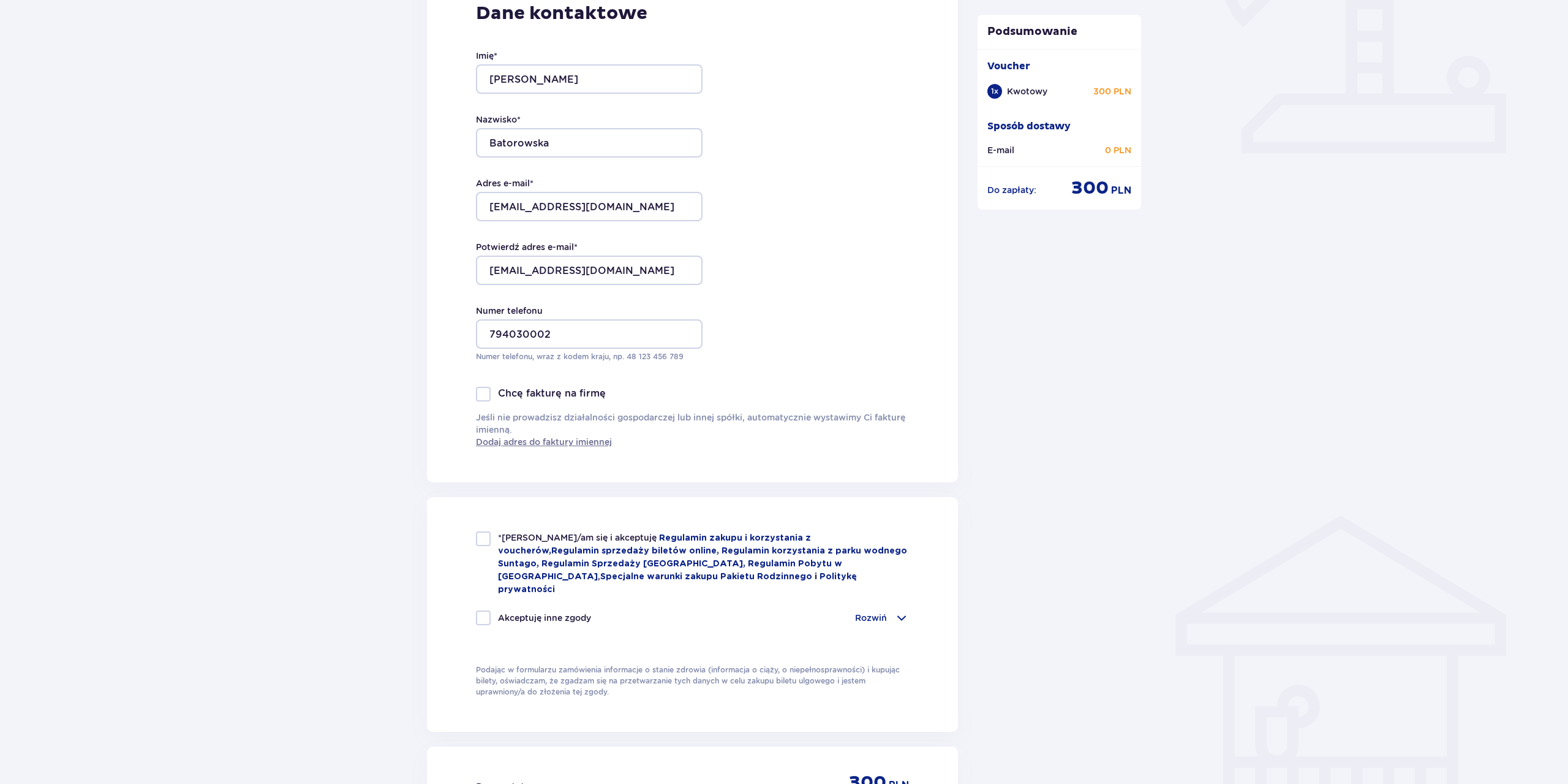
scroll to position [500, 0]
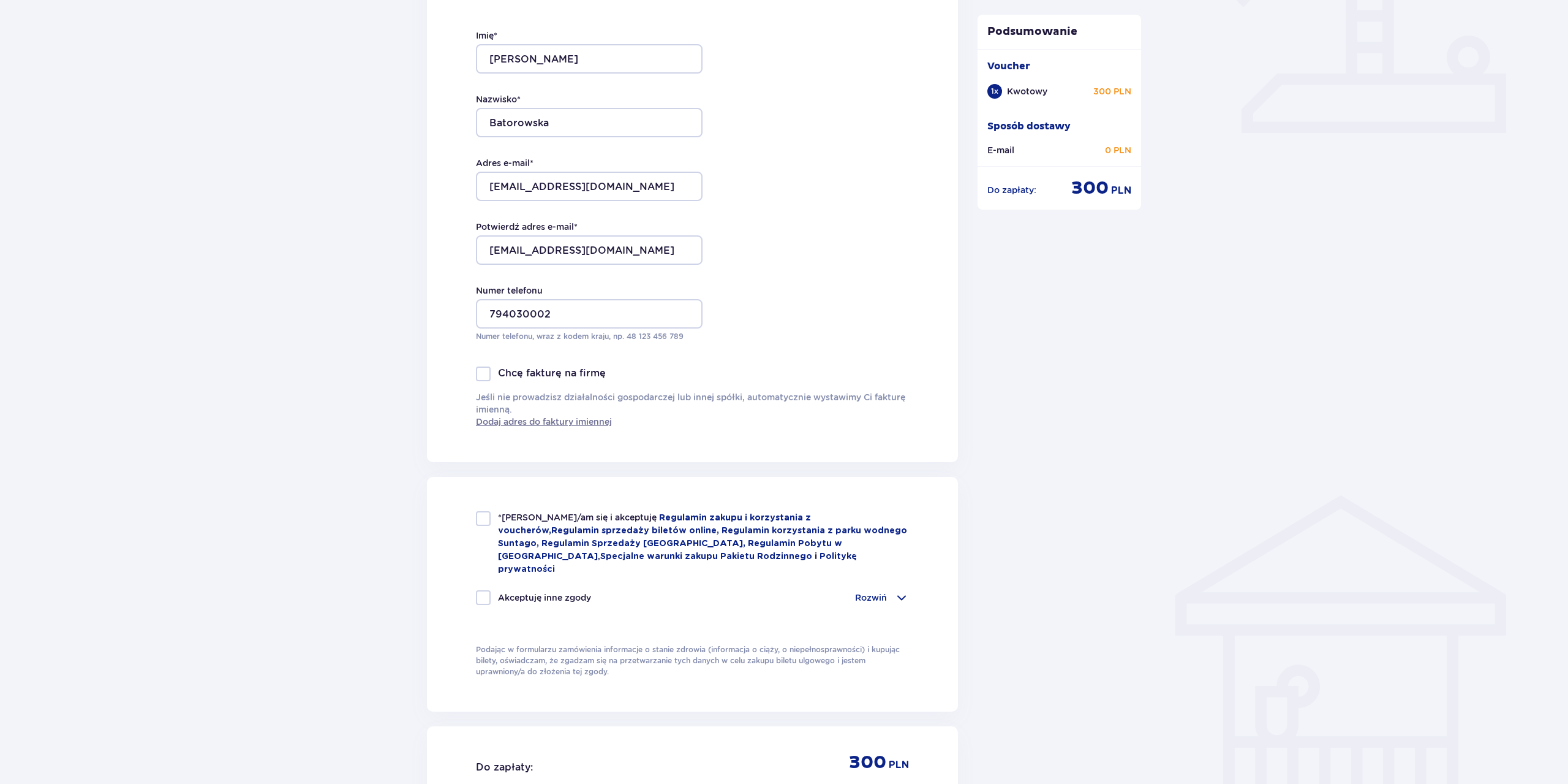
click at [480, 590] on div at bounding box center [483, 598] width 15 height 15
checkbox input "true"
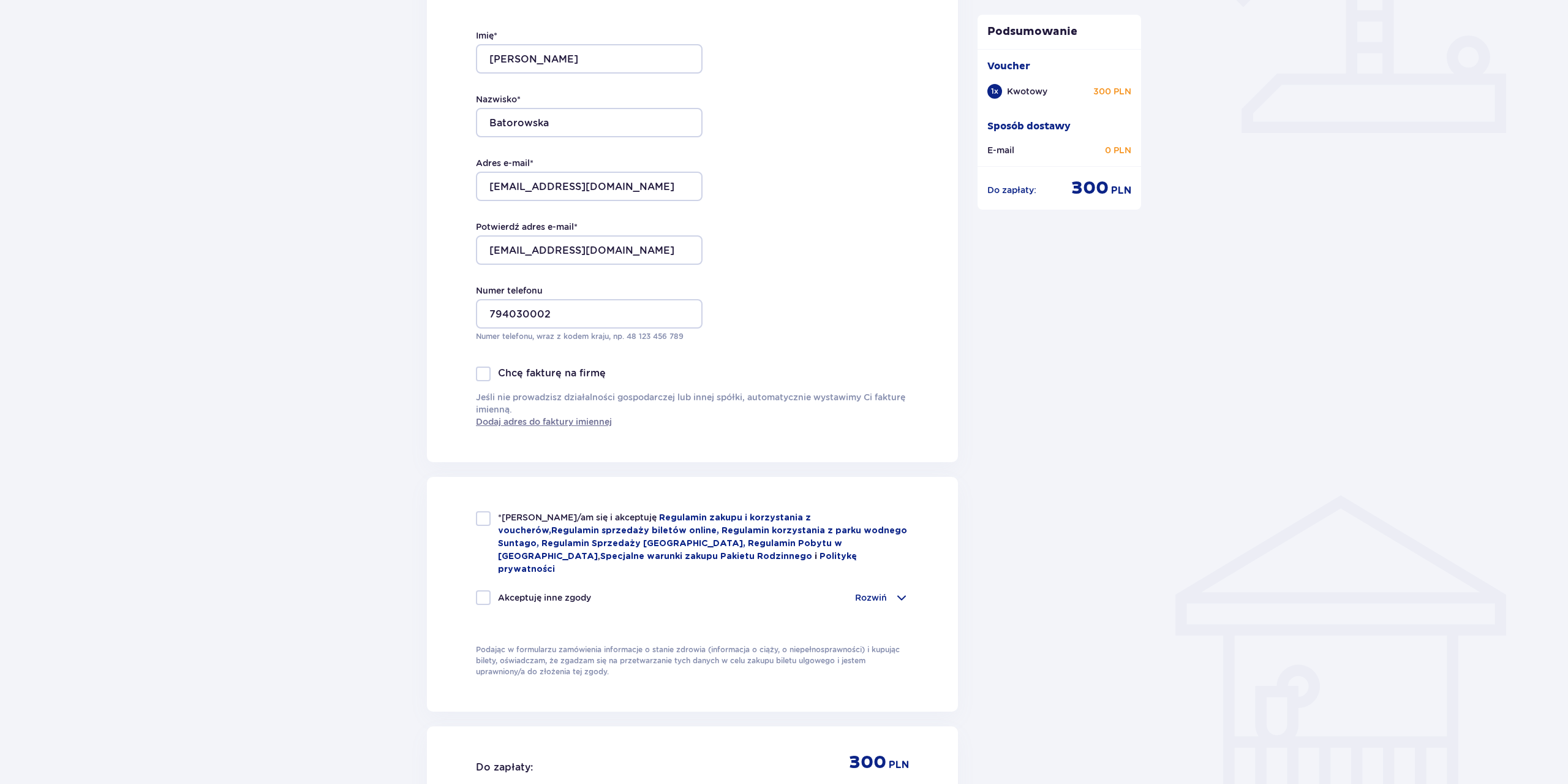
checkbox input "true"
click at [488, 511] on div at bounding box center [483, 519] width 15 height 15
checkbox input "true"
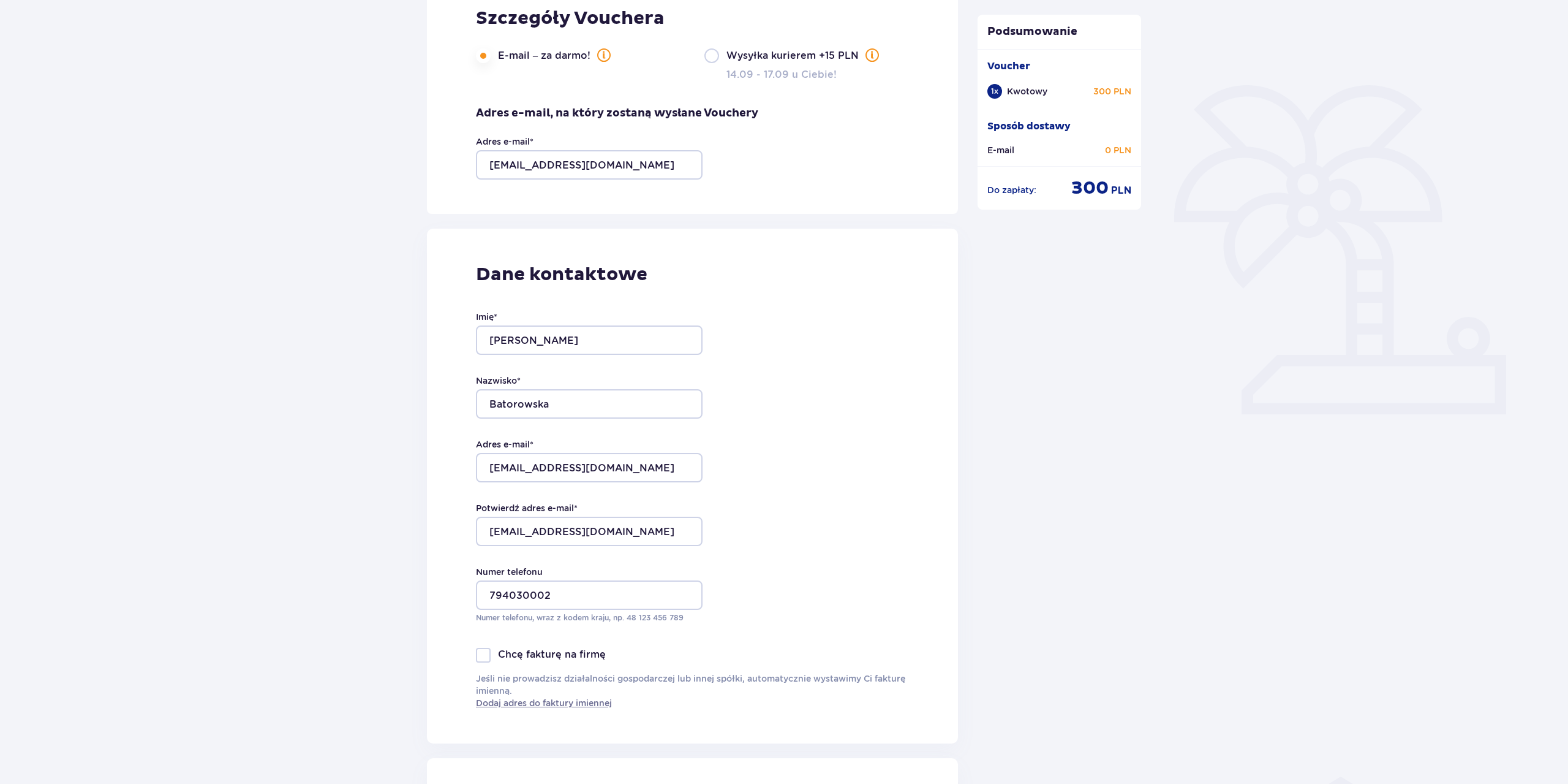
scroll to position [210, 0]
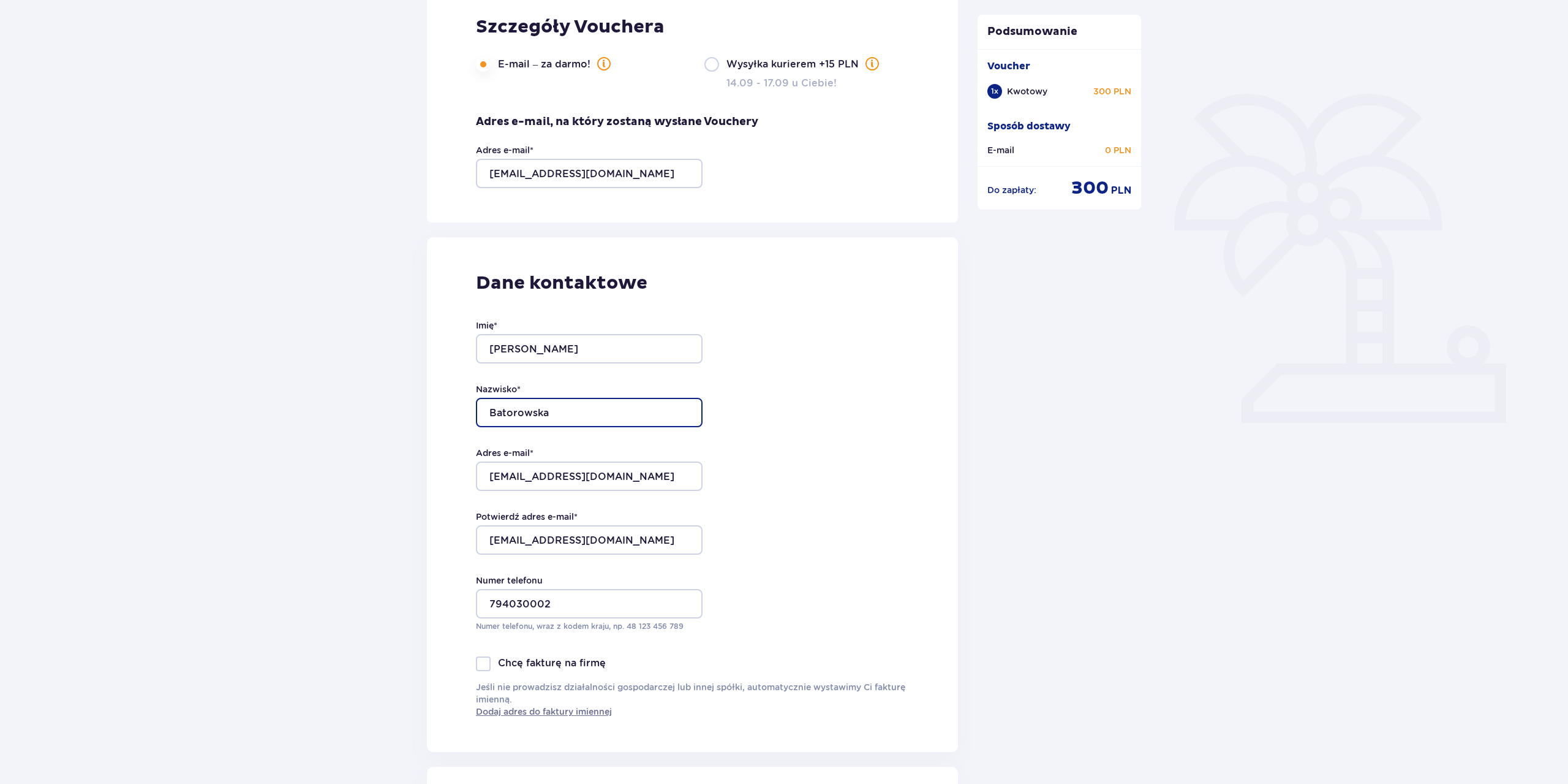
drag, startPoint x: 558, startPoint y: 411, endPoint x: 439, endPoint y: 393, distance: 120.4
click at [476, 398] on input "Batorowska" at bounding box center [589, 412] width 227 height 29
drag, startPoint x: 547, startPoint y: 411, endPoint x: 452, endPoint y: 407, distance: 95.1
click at [476, 407] on input "Batorowska" at bounding box center [589, 412] width 227 height 29
click at [379, 407] on div "Wróć Zamówienie i płatność Szczegóły Vouchera E-mail – za darmo! Wysyłka kurier…" at bounding box center [784, 584] width 1568 height 1398
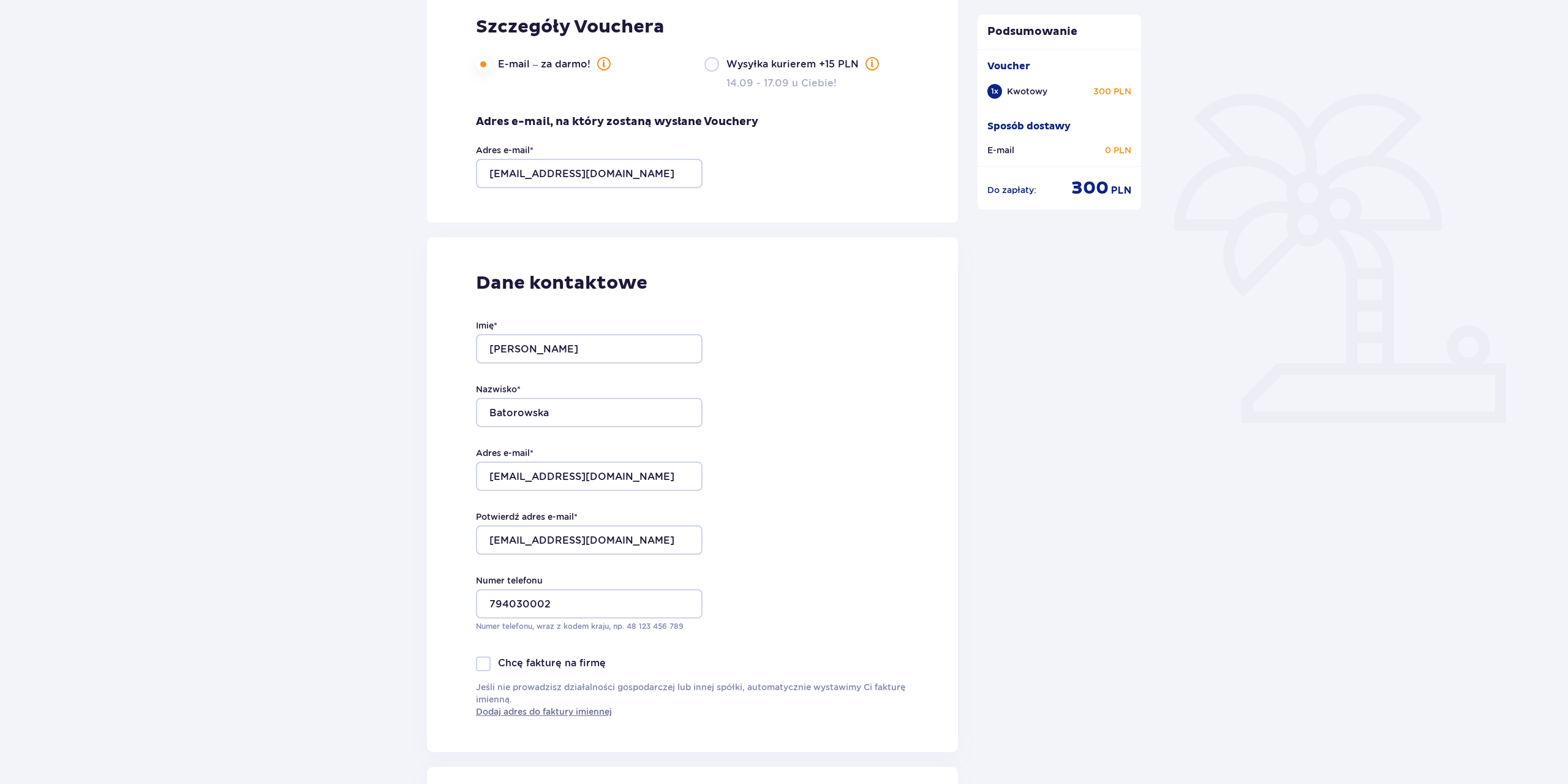
scroll to position [0, 0]
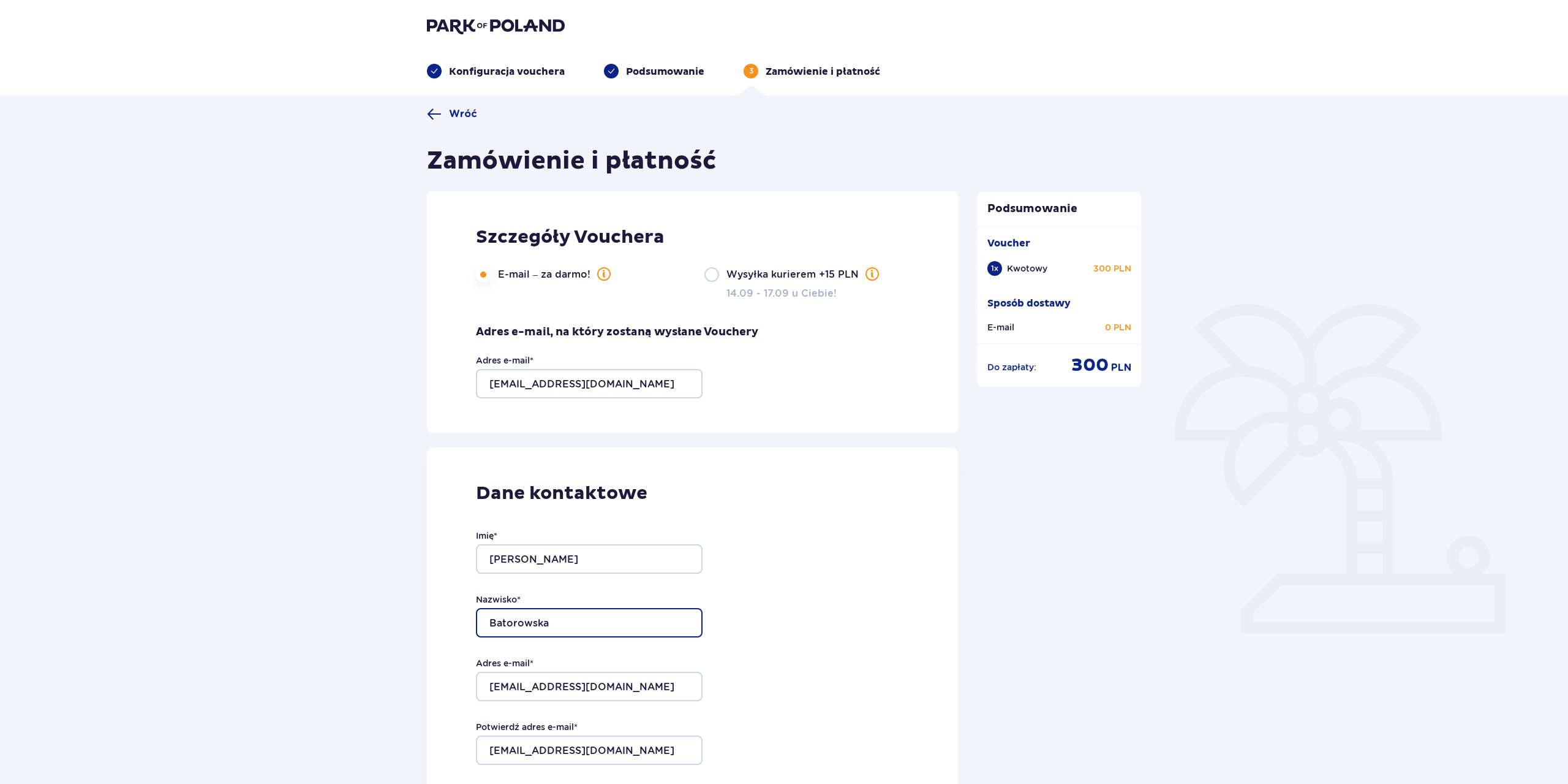
click at [553, 620] on input "Batorowska" at bounding box center [589, 622] width 227 height 29
type input "B"
click at [541, 559] on input "Paulina" at bounding box center [589, 559] width 227 height 29
type input "P"
type input "m"
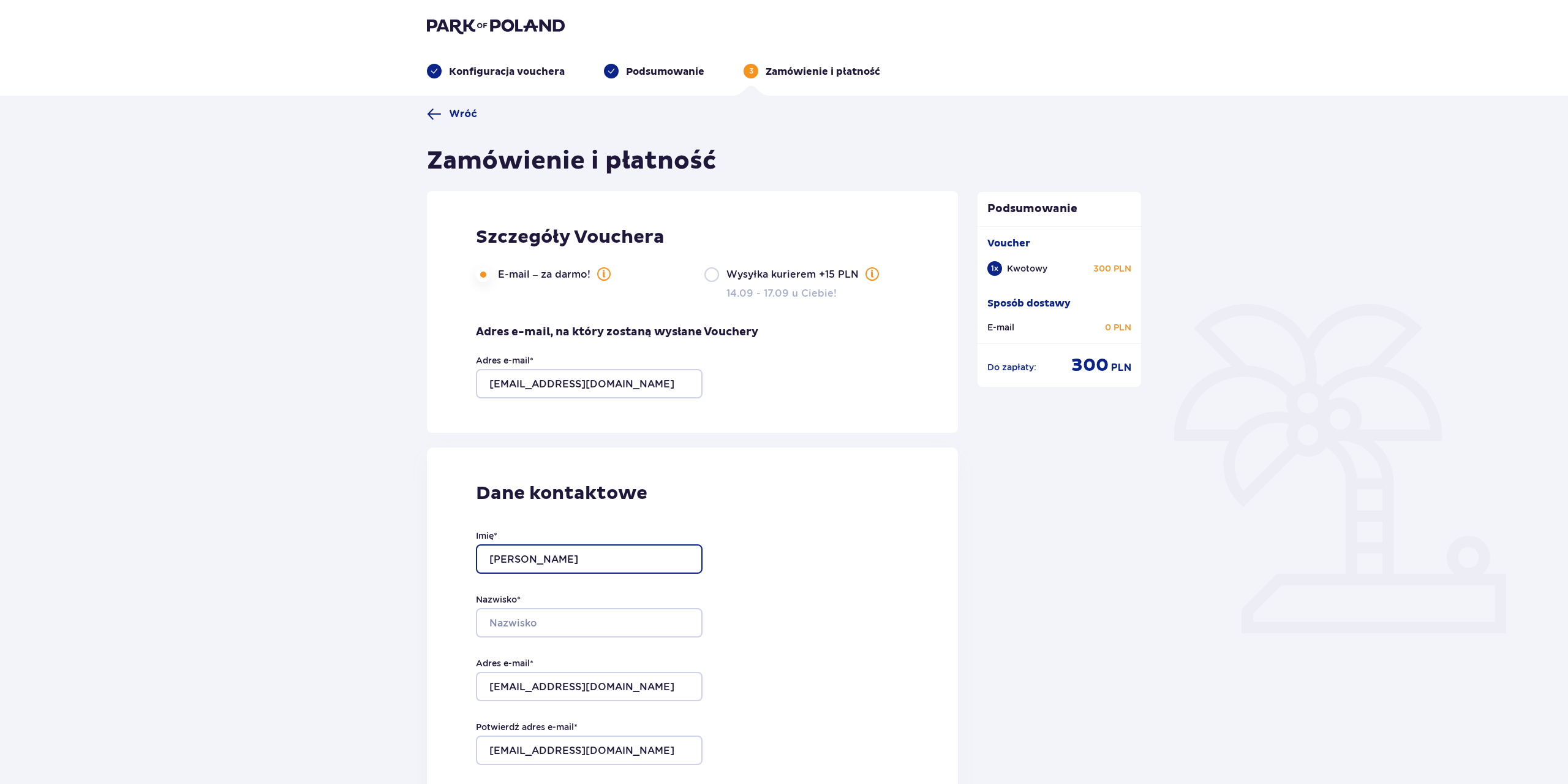
type input "Marcin"
click at [498, 613] on input "Nazwisko *" at bounding box center [589, 622] width 227 height 29
type input "Filipecki"
click at [303, 514] on div "Wróć Zamówienie i płatność Szczegóły Vouchera E-mail – za darmo! Wysyłka kurier…" at bounding box center [784, 795] width 1568 height 1398
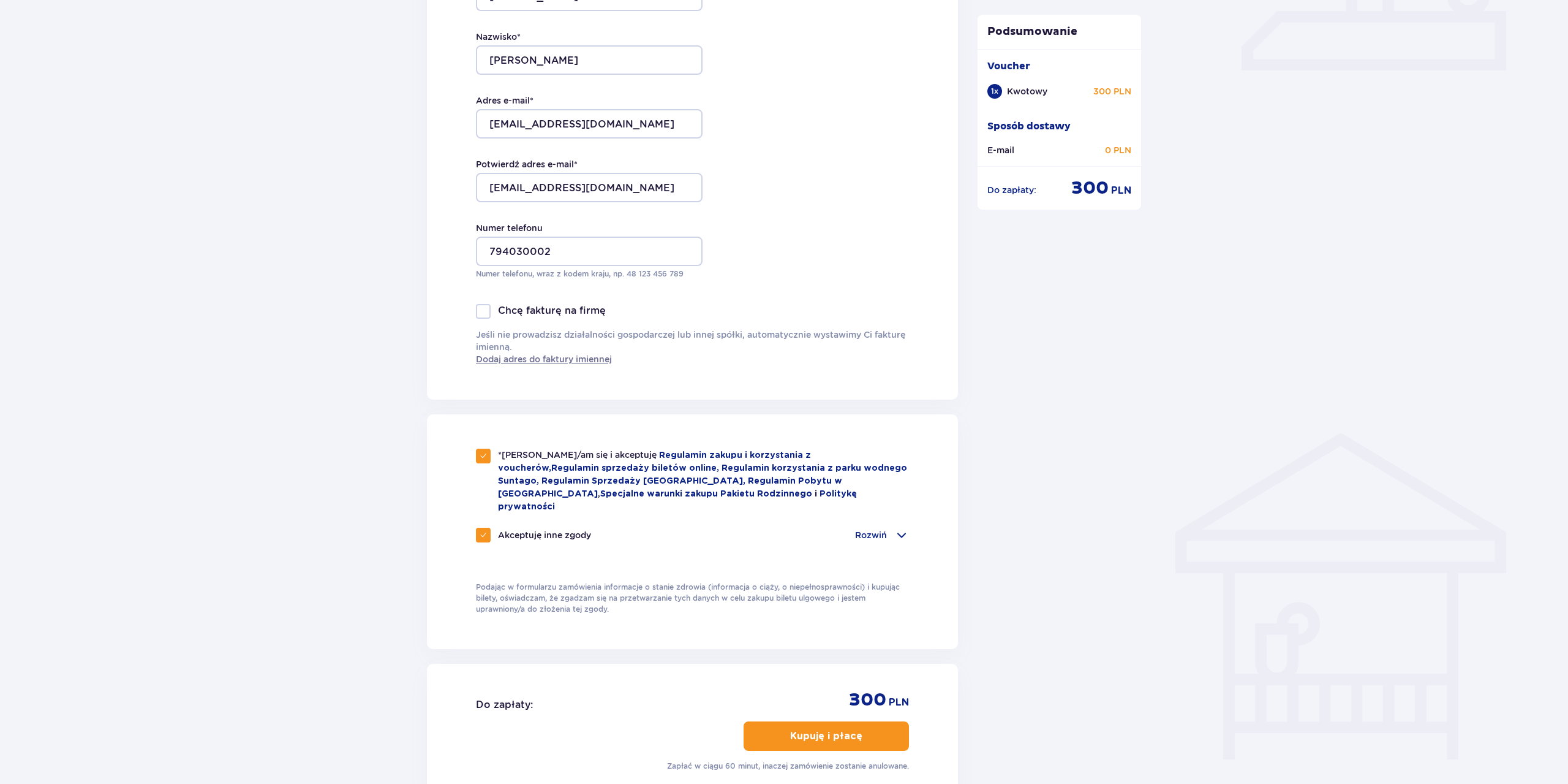
scroll to position [648, 0]
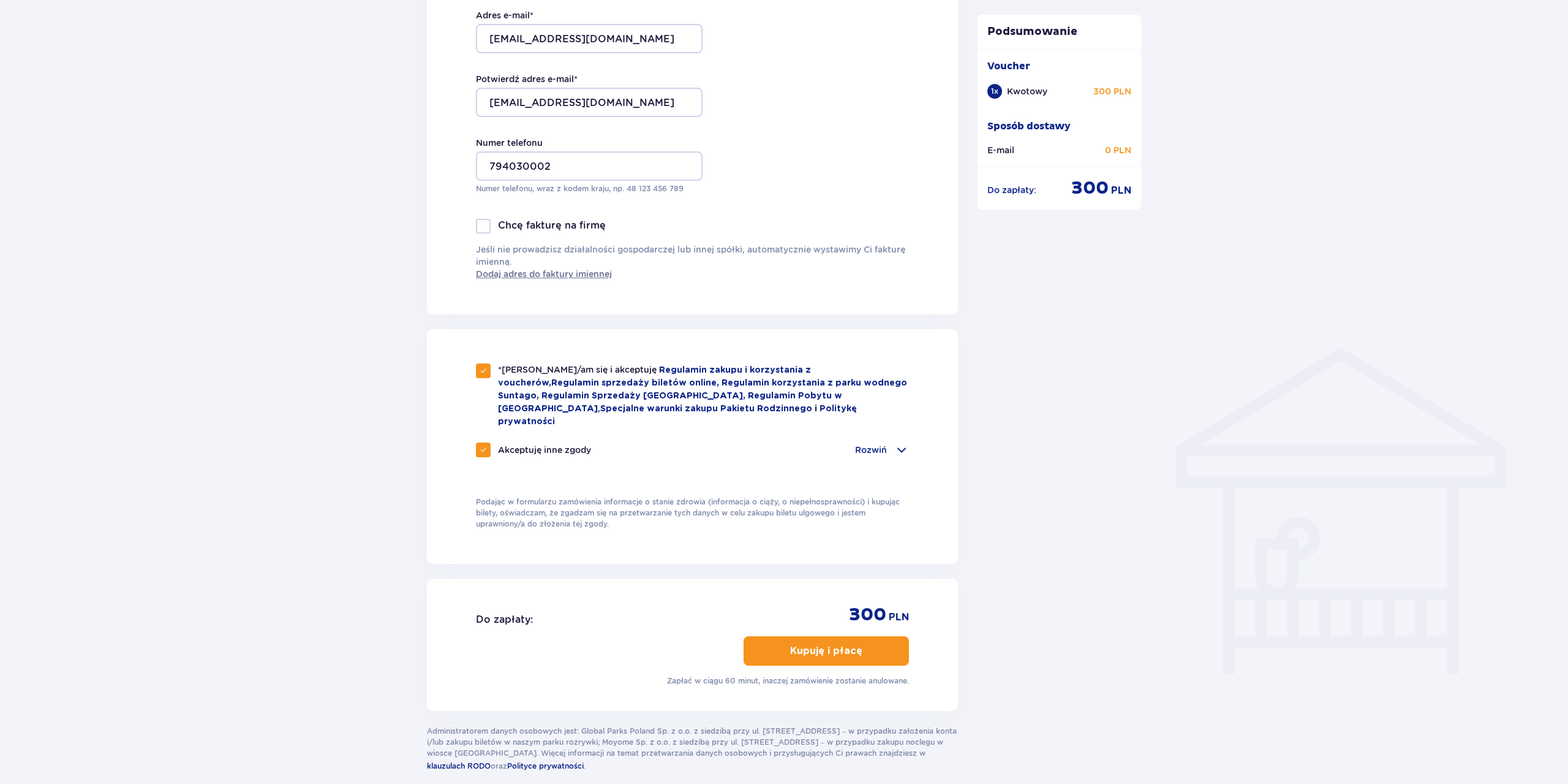
click at [849, 636] on button "Kupuję i płacę" at bounding box center [826, 651] width 165 height 29
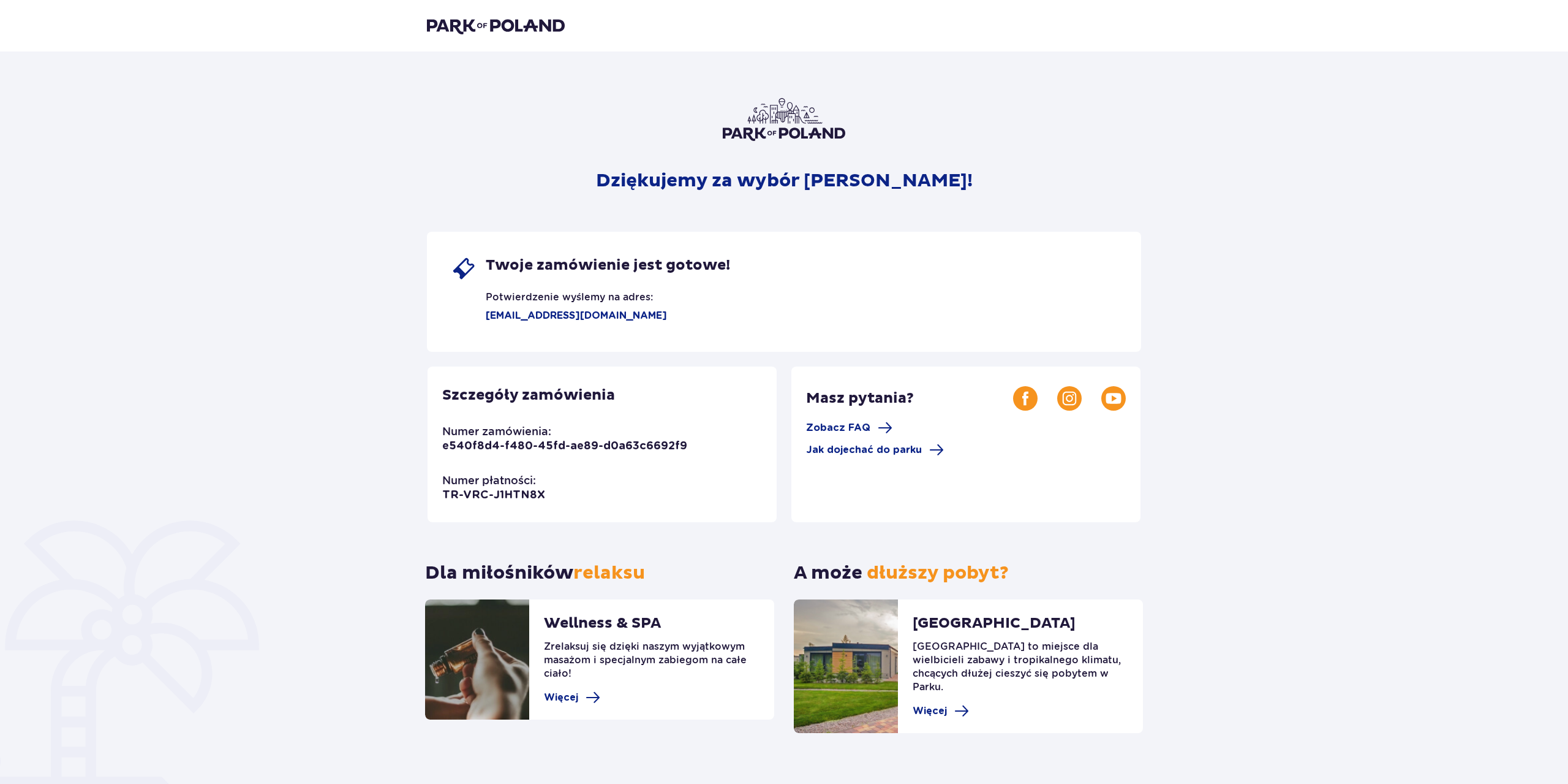
click at [445, 36] on header at bounding box center [784, 26] width 1568 height 51
click at [439, 29] on img at bounding box center [496, 25] width 138 height 17
